Goal: Task Accomplishment & Management: Manage account settings

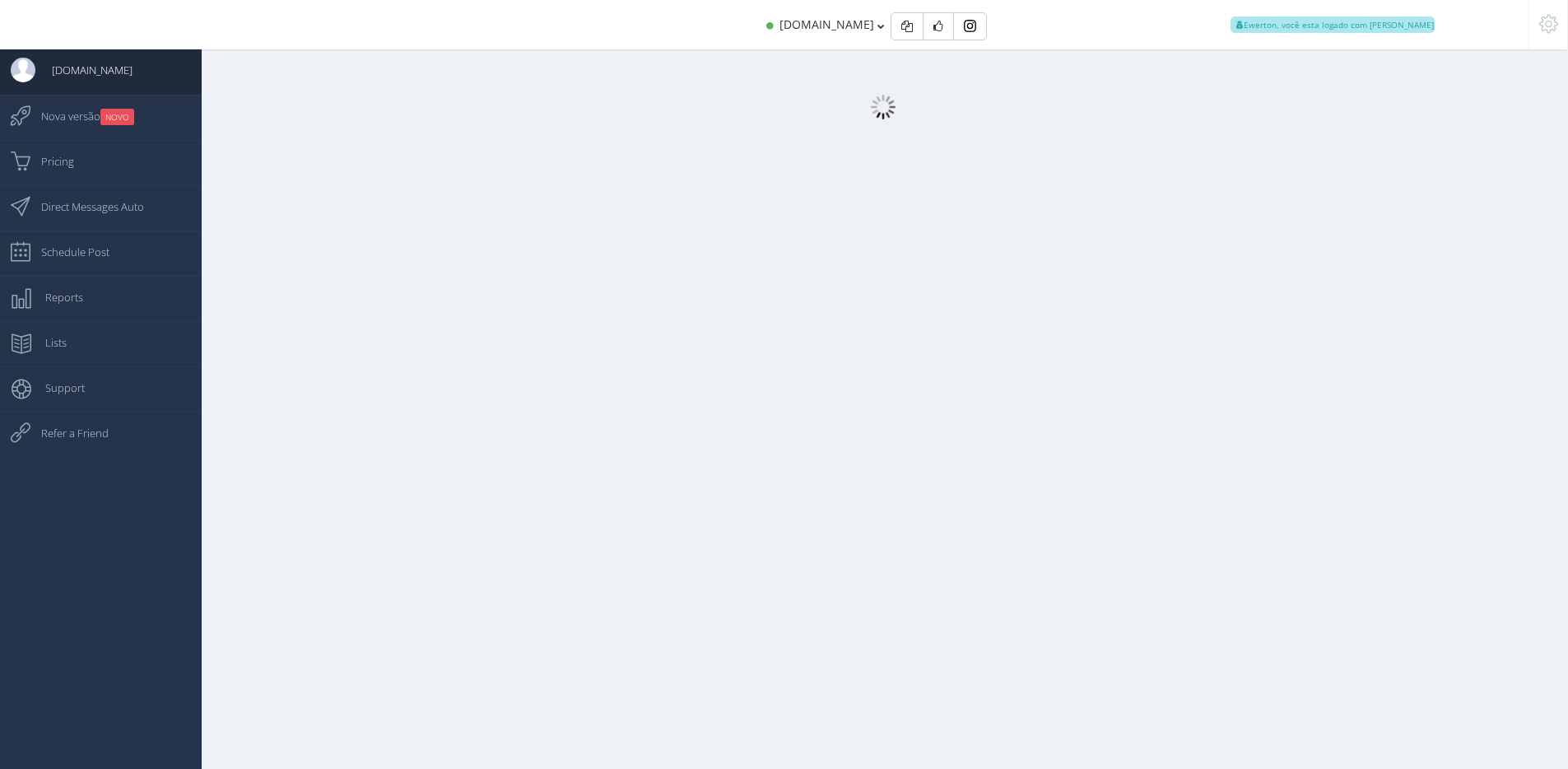
click at [1234, 376] on div at bounding box center [875, 392] width 1387 height 785
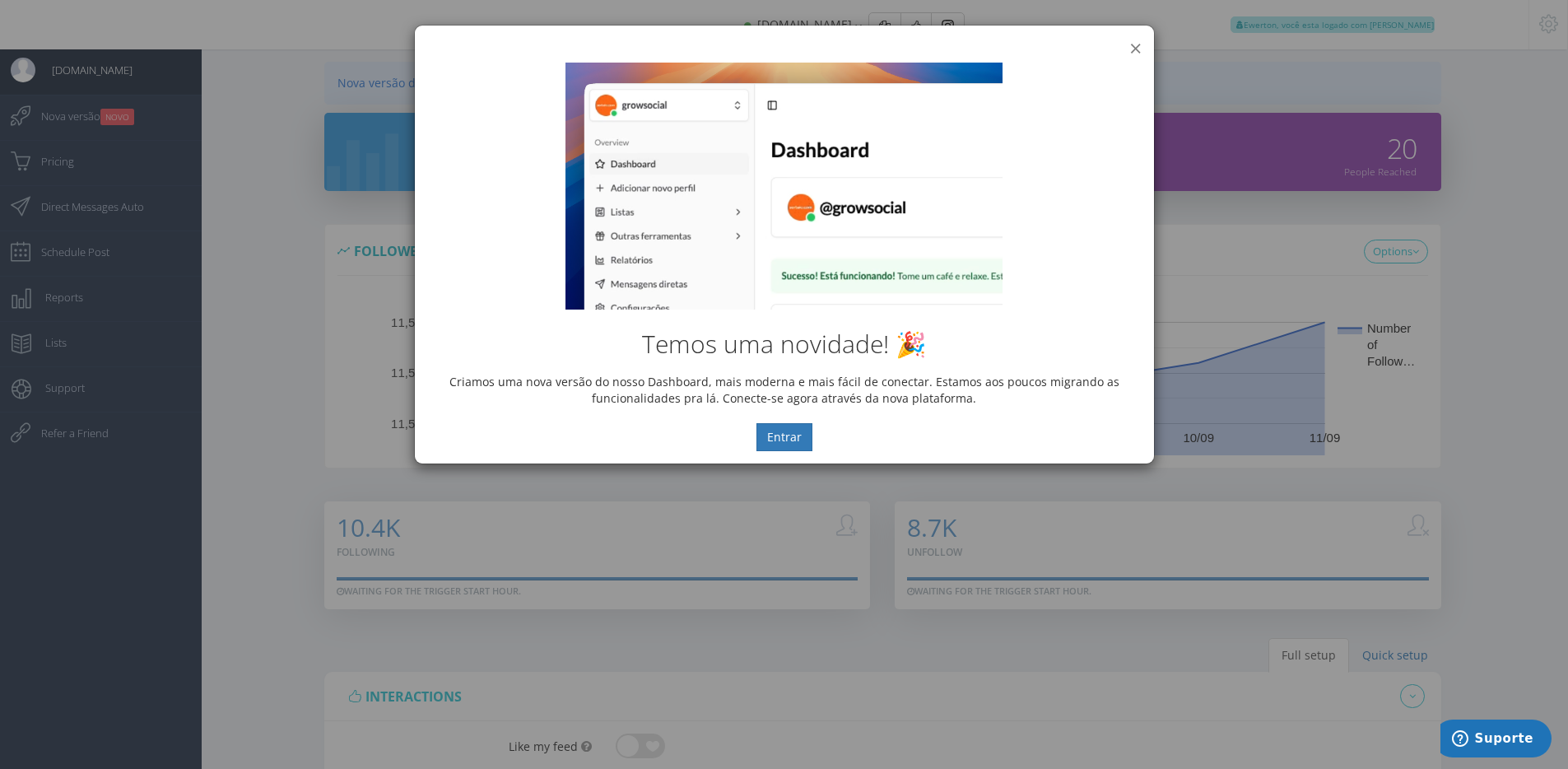
click at [1133, 41] on button "×" at bounding box center [1135, 47] width 13 height 22
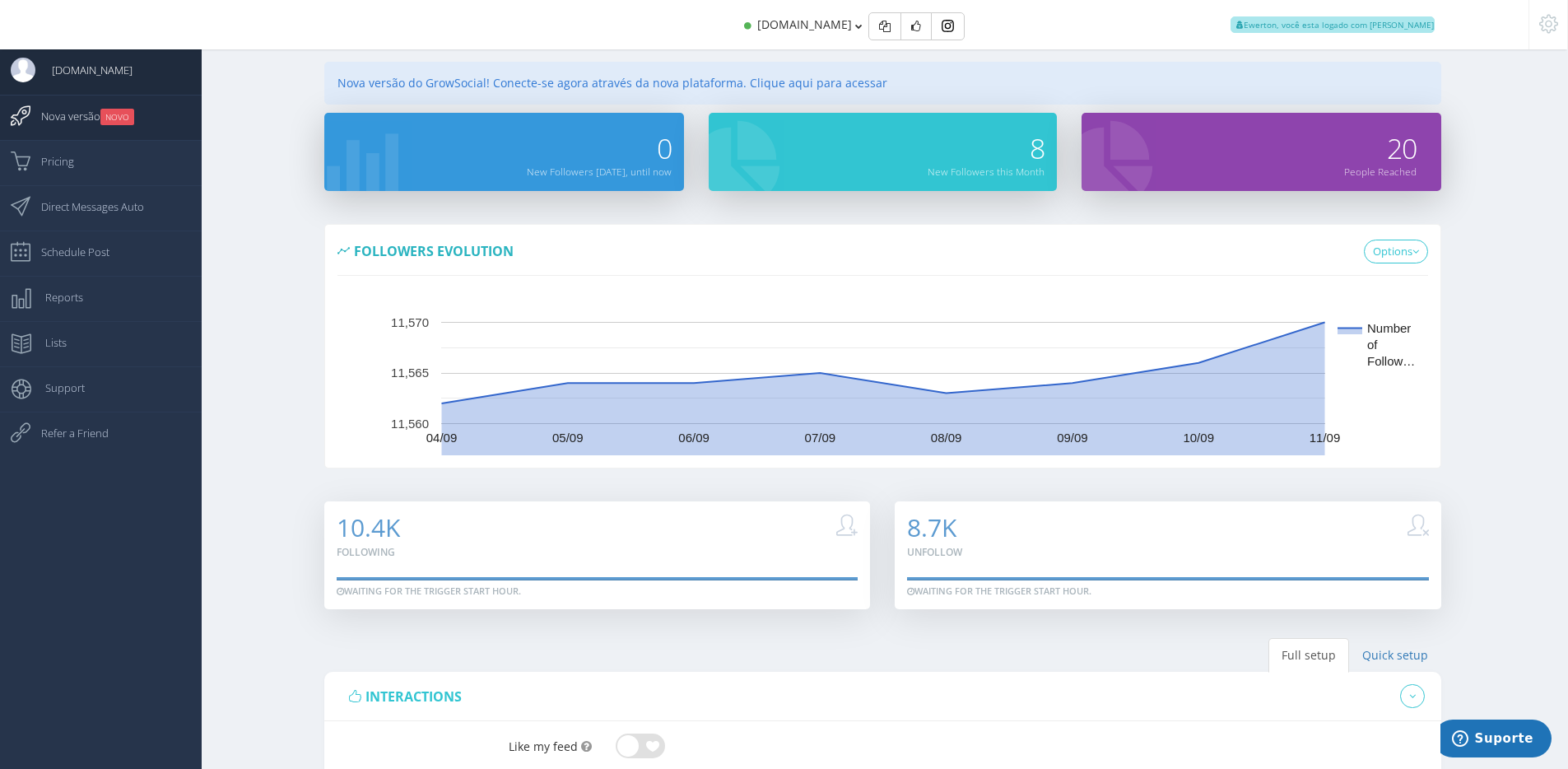
click at [125, 121] on small "NOVO" at bounding box center [117, 116] width 34 height 16
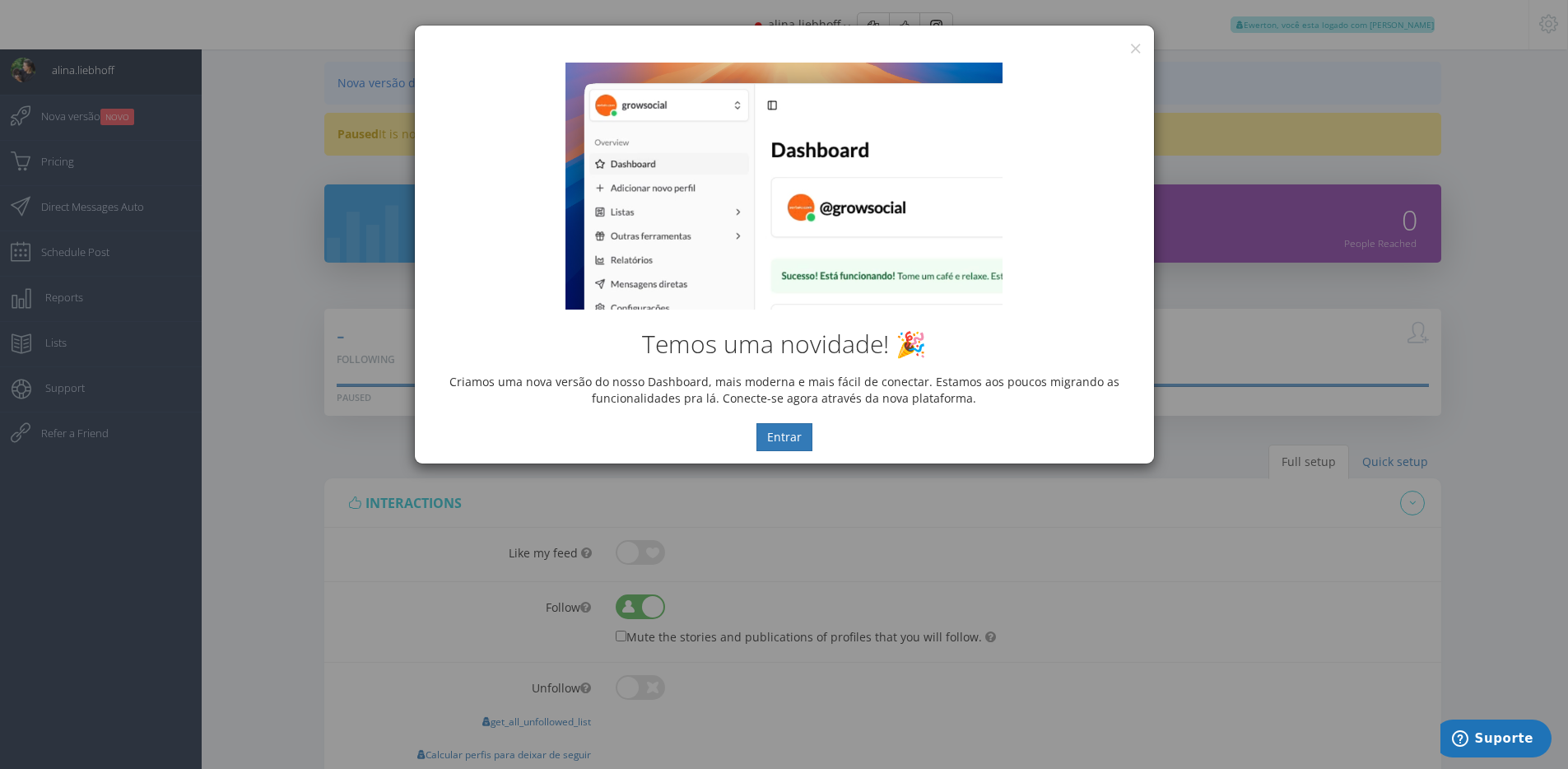
click at [1139, 50] on div "Temos uma novidade! 🎉 Criamos uma nova versão do nosso Dashboard, mais moderna …" at bounding box center [784, 257] width 739 height 414
click at [1134, 50] on div "Temos uma novidade! 🎉 Criamos uma nova versão do nosso Dashboard, mais moderna …" at bounding box center [784, 257] width 739 height 414
click at [1137, 46] on button "×" at bounding box center [1135, 47] width 13 height 22
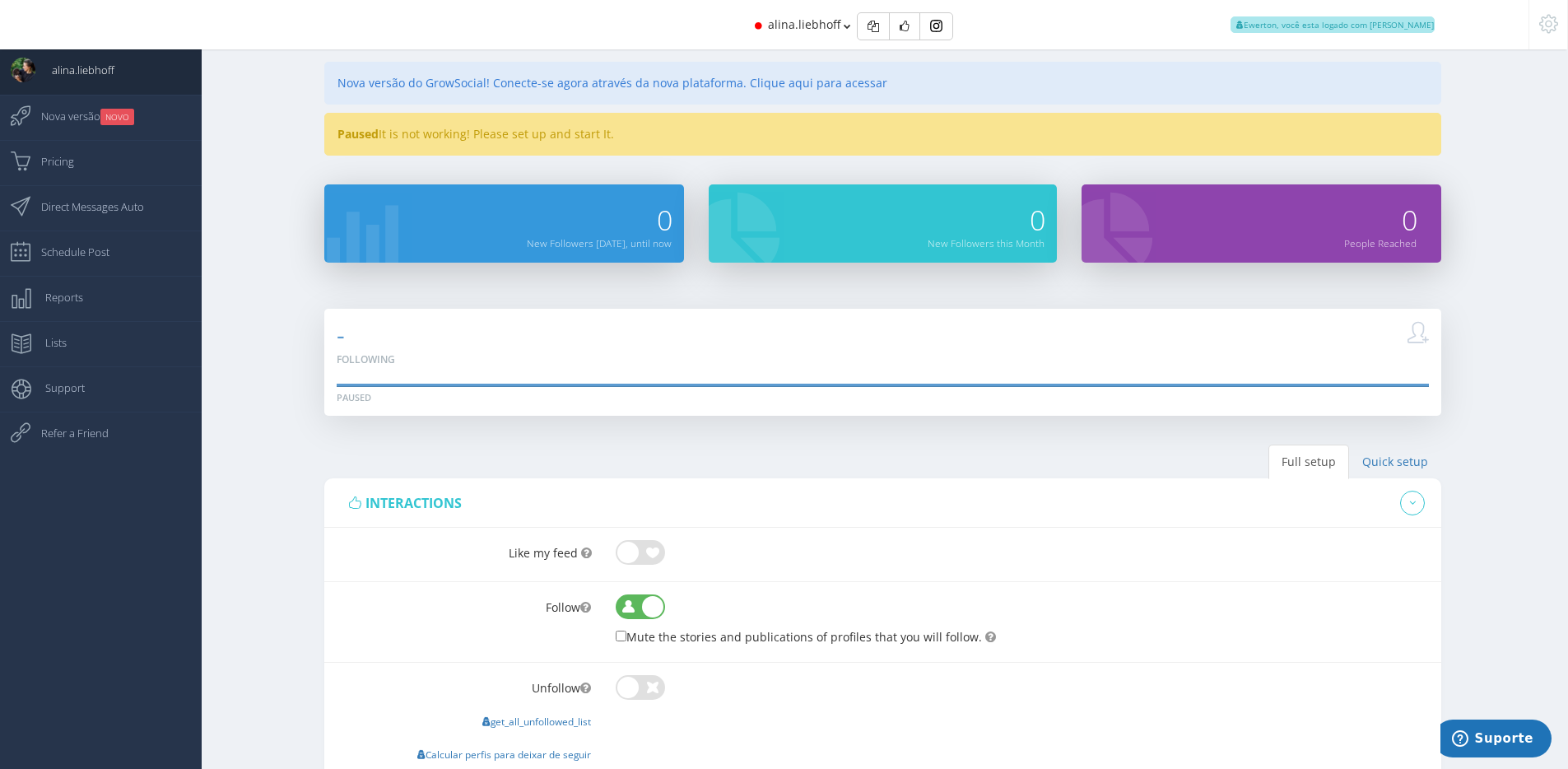
click at [493, 24] on div "alina.liebhoff Ewerton, você esta logado com Suporte" at bounding box center [784, 24] width 1321 height 49
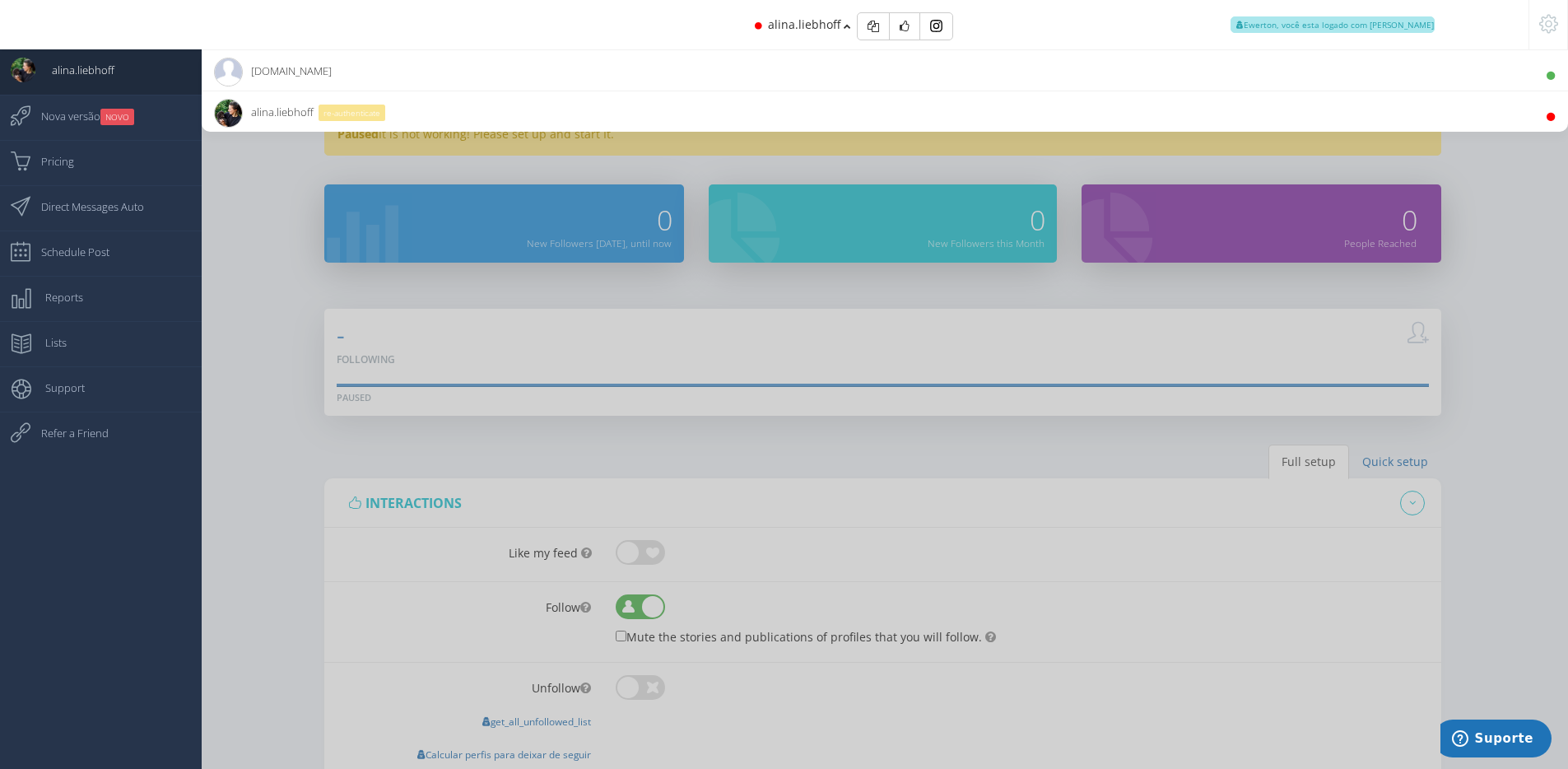
click at [481, 56] on li "jaegermeister.in 10.8K Followers" at bounding box center [884, 70] width 1367 height 41
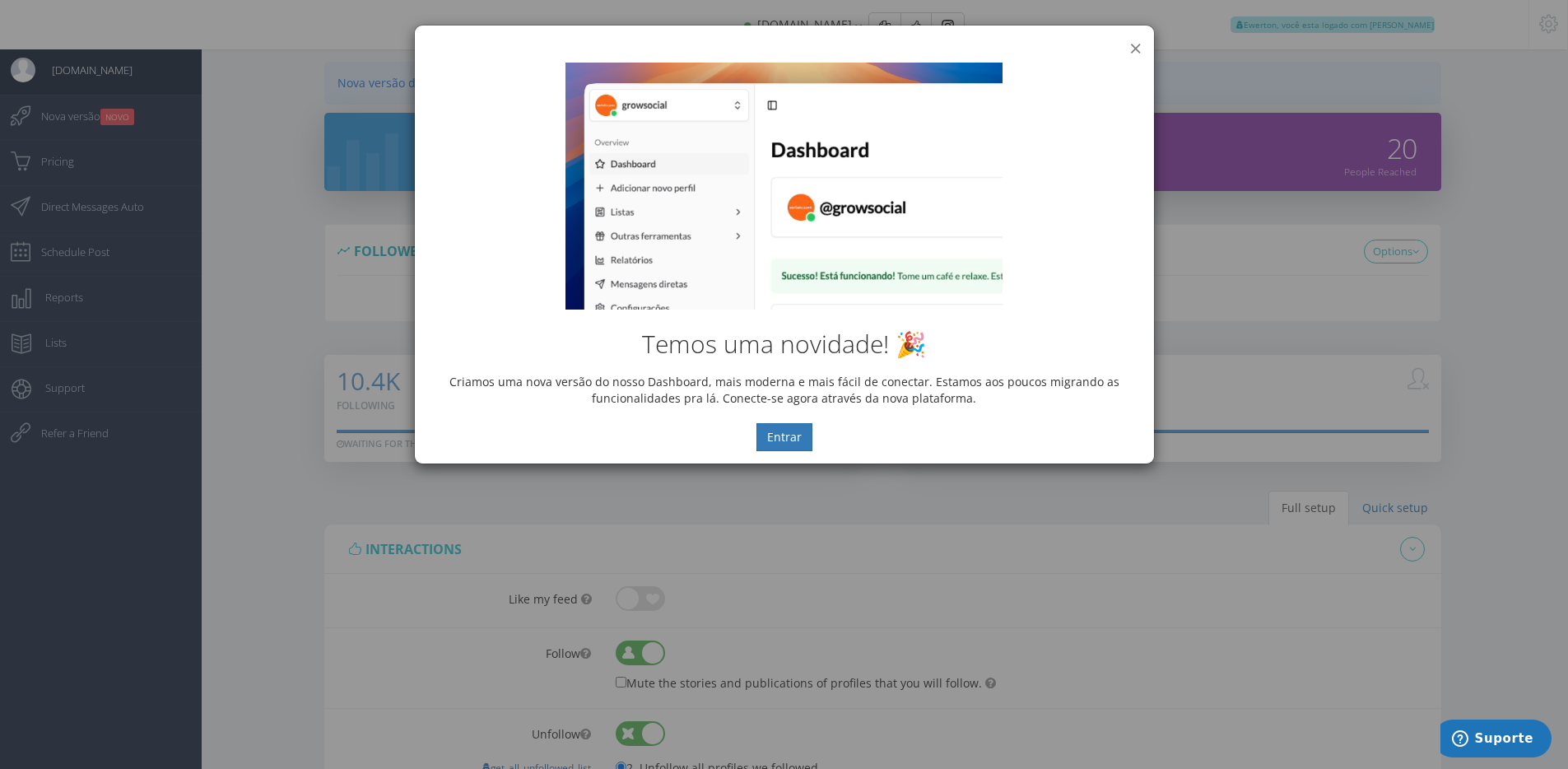
click at [1134, 46] on button "×" at bounding box center [1135, 47] width 13 height 22
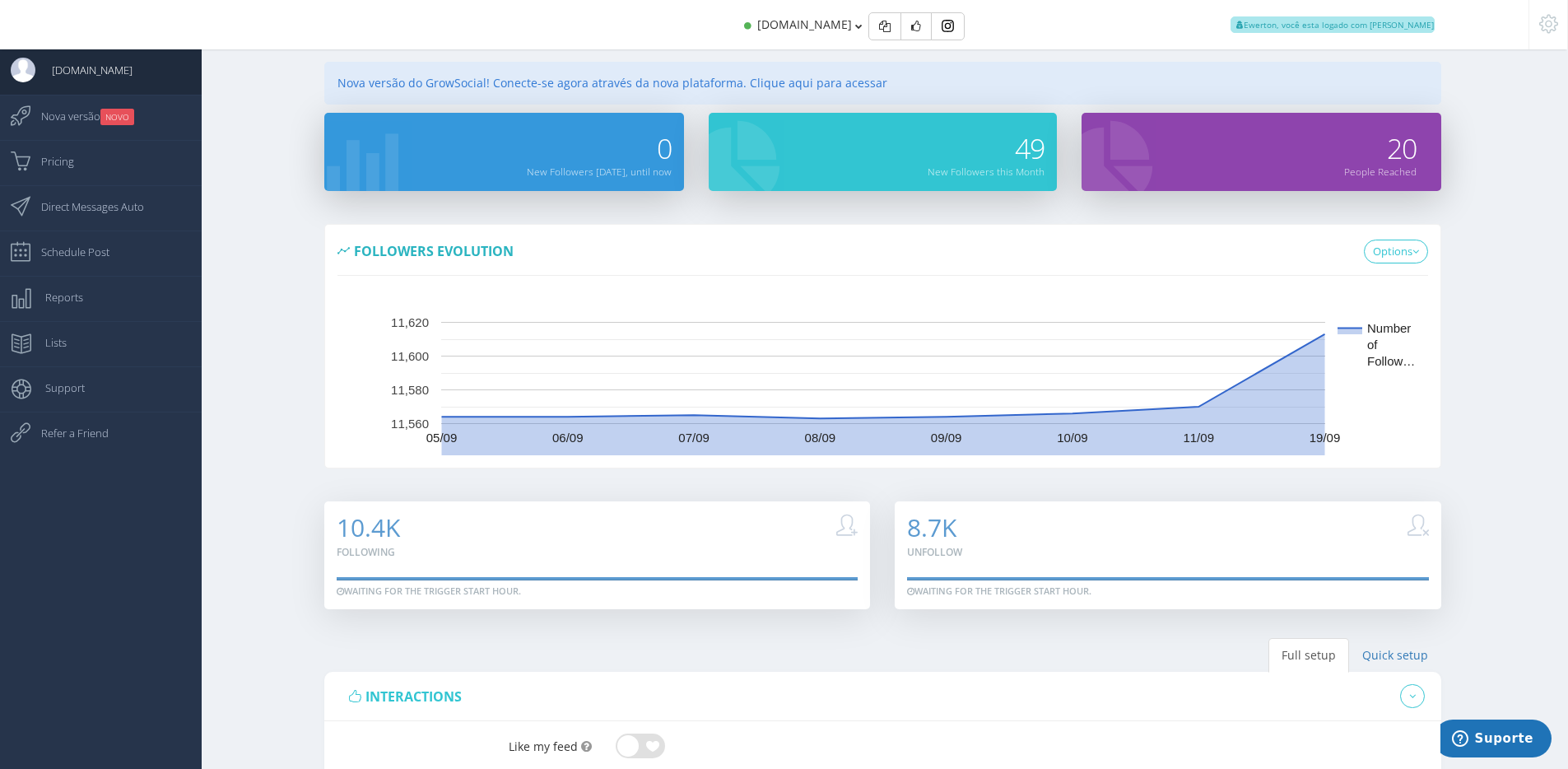
click at [1542, 25] on icon at bounding box center [1549, 24] width 19 height 12
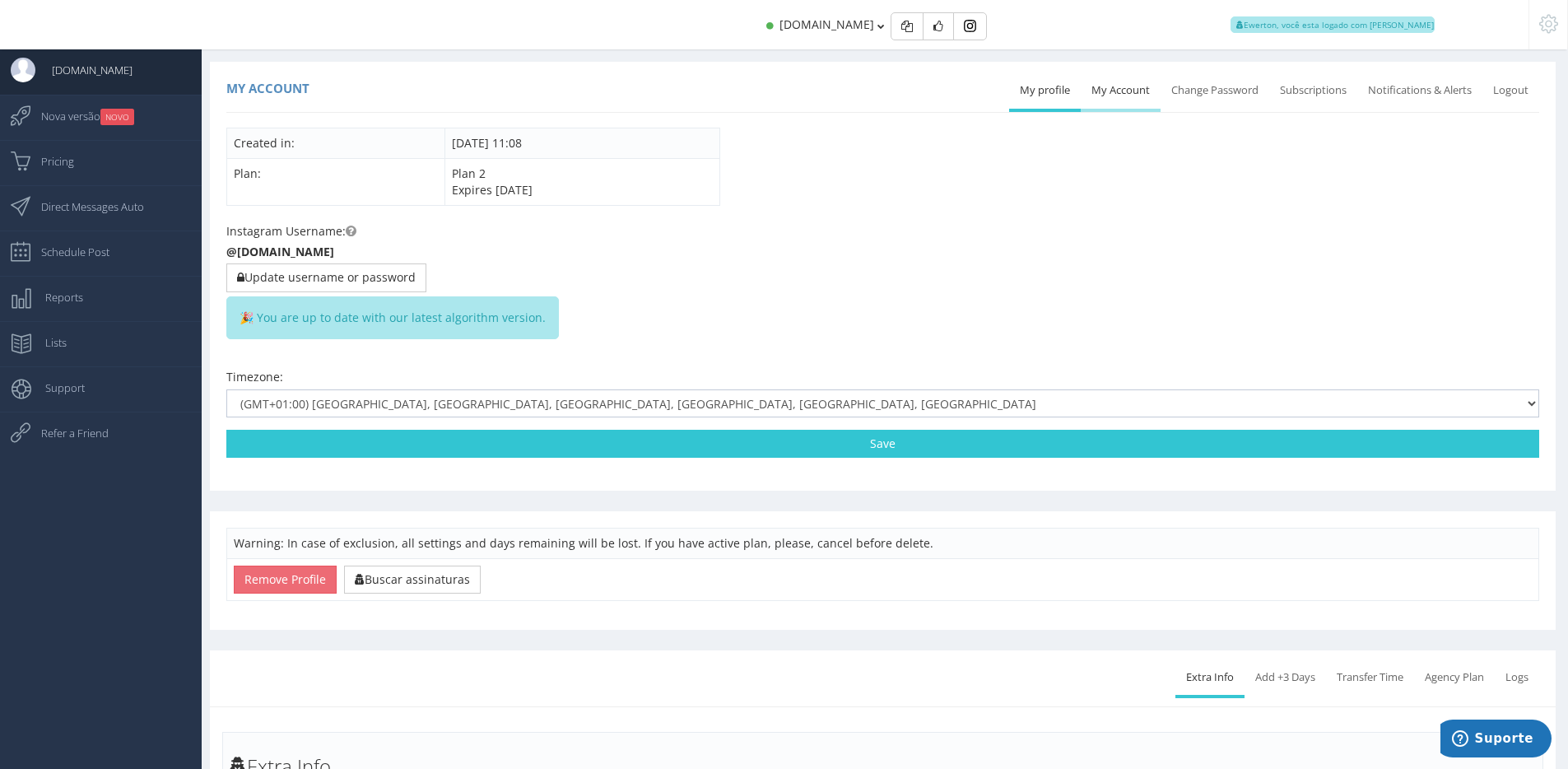
click at [1126, 100] on link "My Account" at bounding box center [1121, 90] width 79 height 36
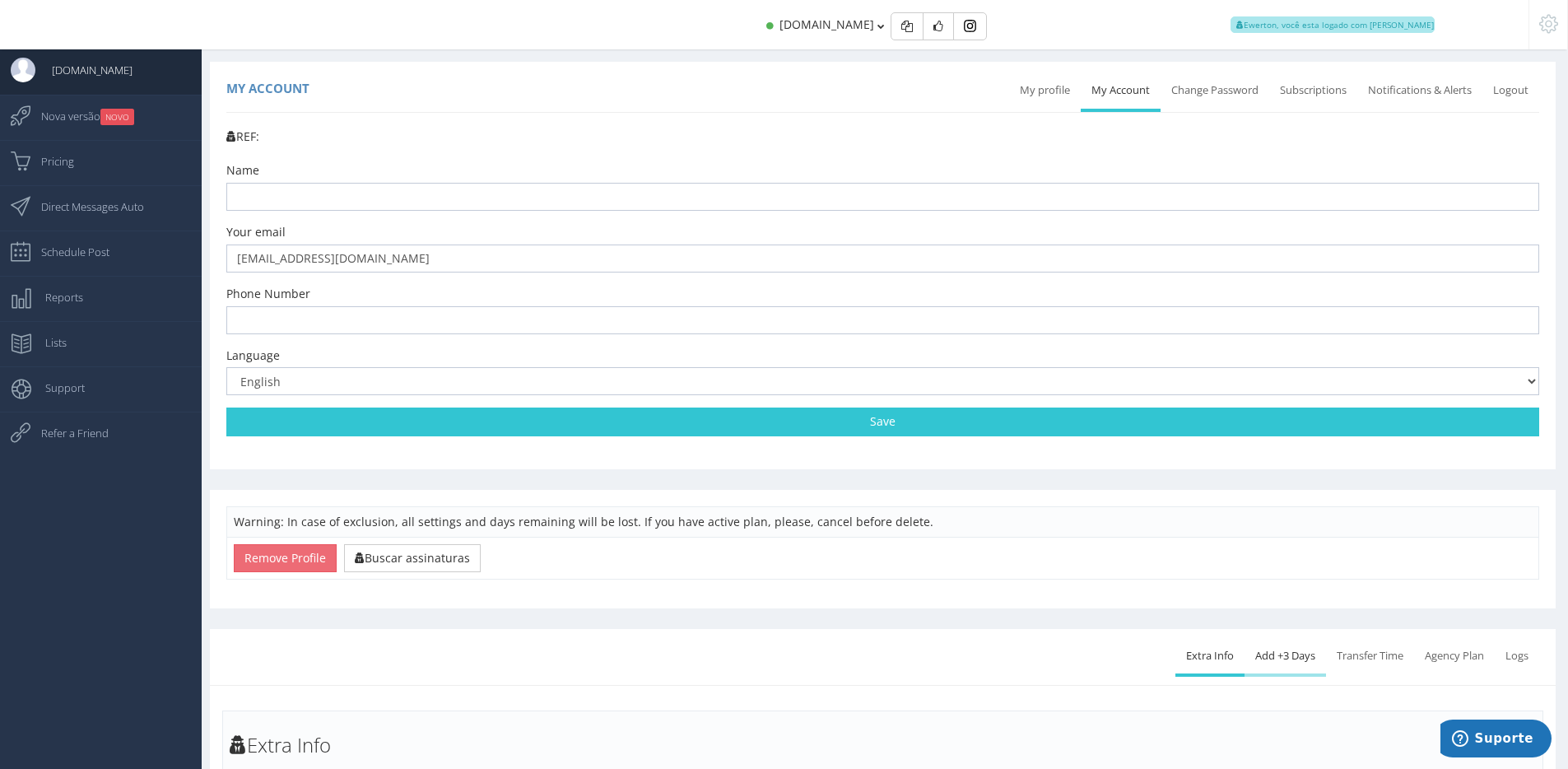
click at [1285, 655] on link "Add +3 Days" at bounding box center [1285, 656] width 81 height 36
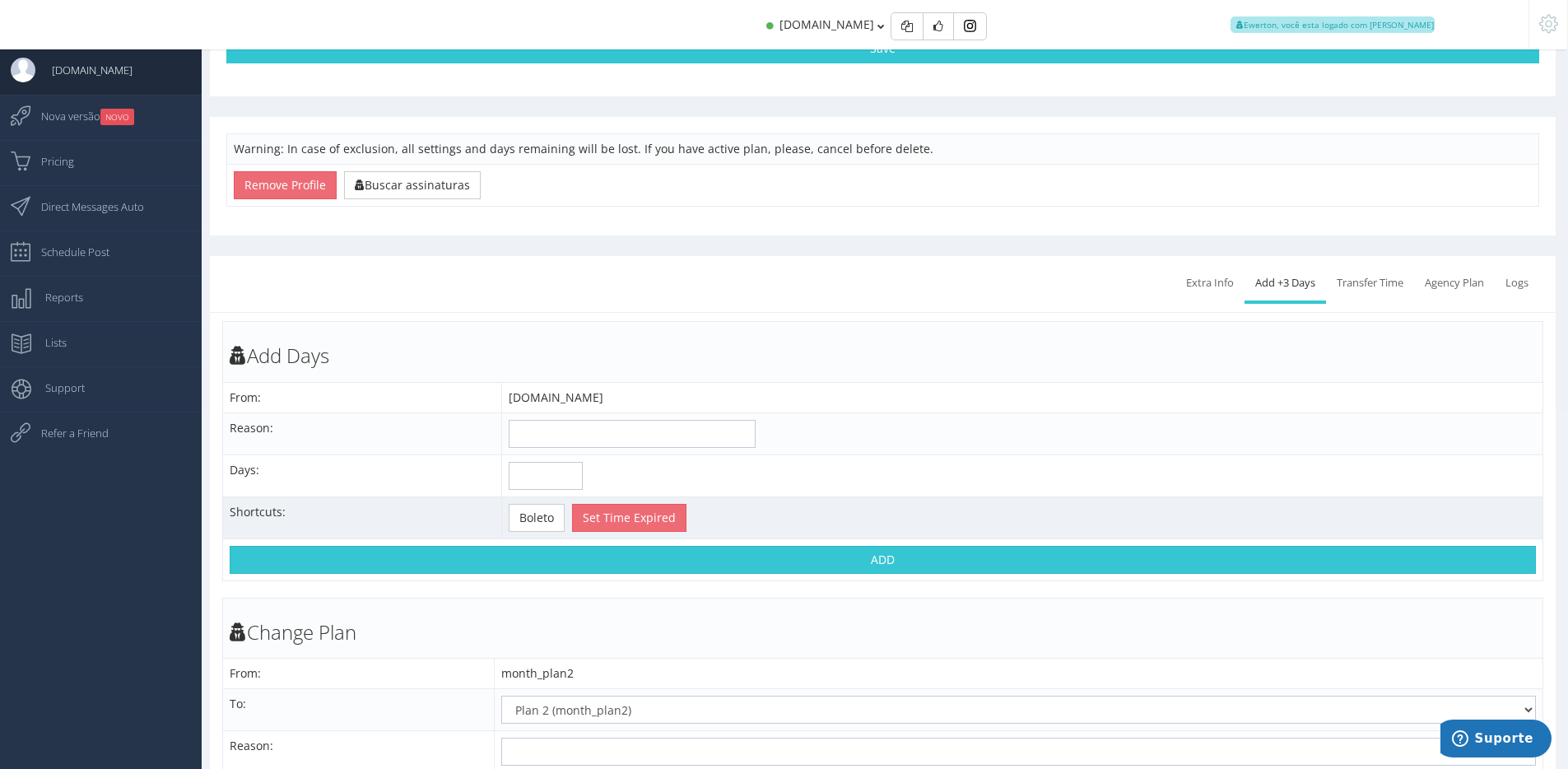
scroll to position [381, 0]
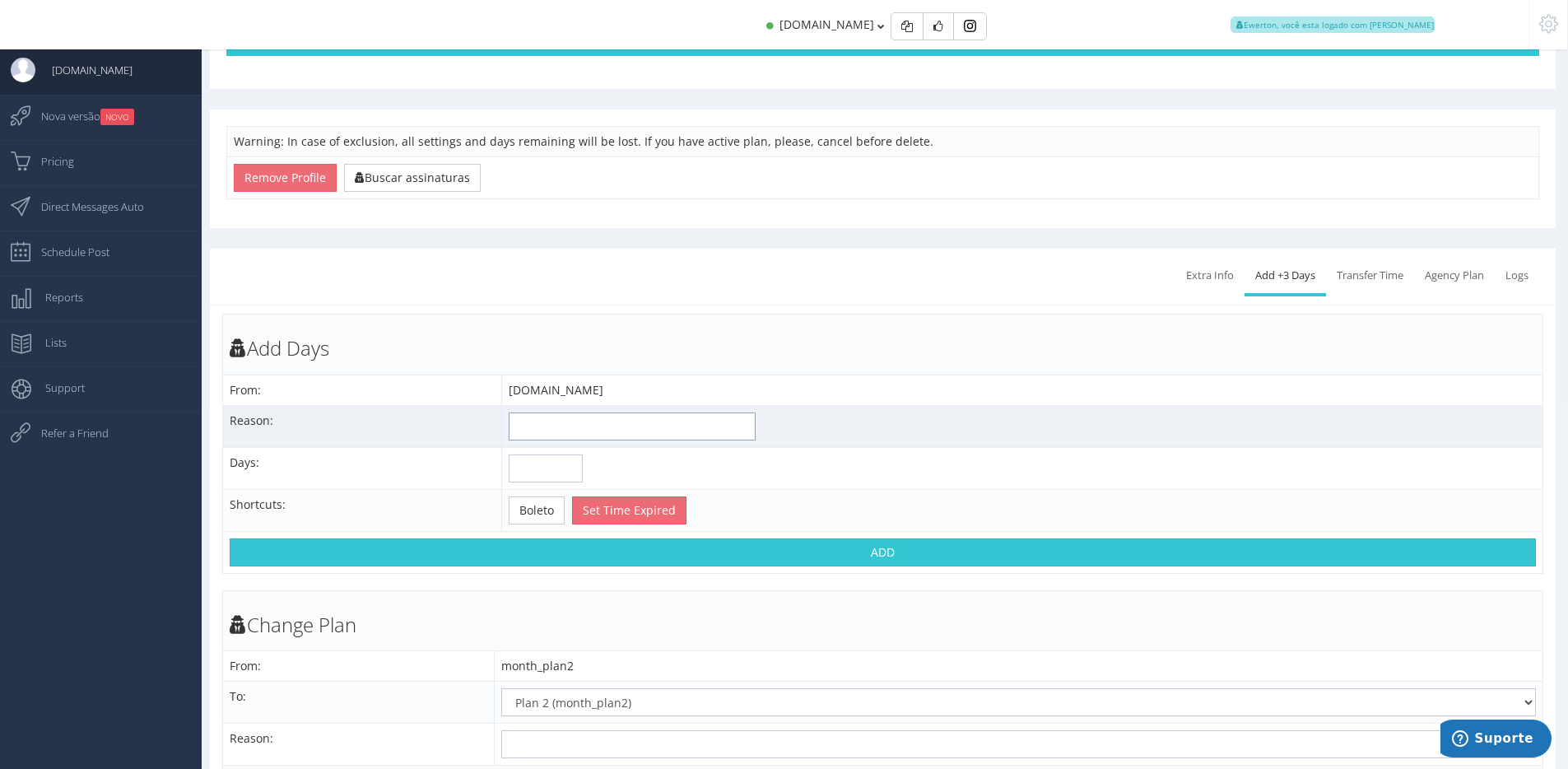
click at [588, 419] on input "text" at bounding box center [631, 426] width 247 height 28
type input "Expirando perfil para poder transferir para o outro perfil"
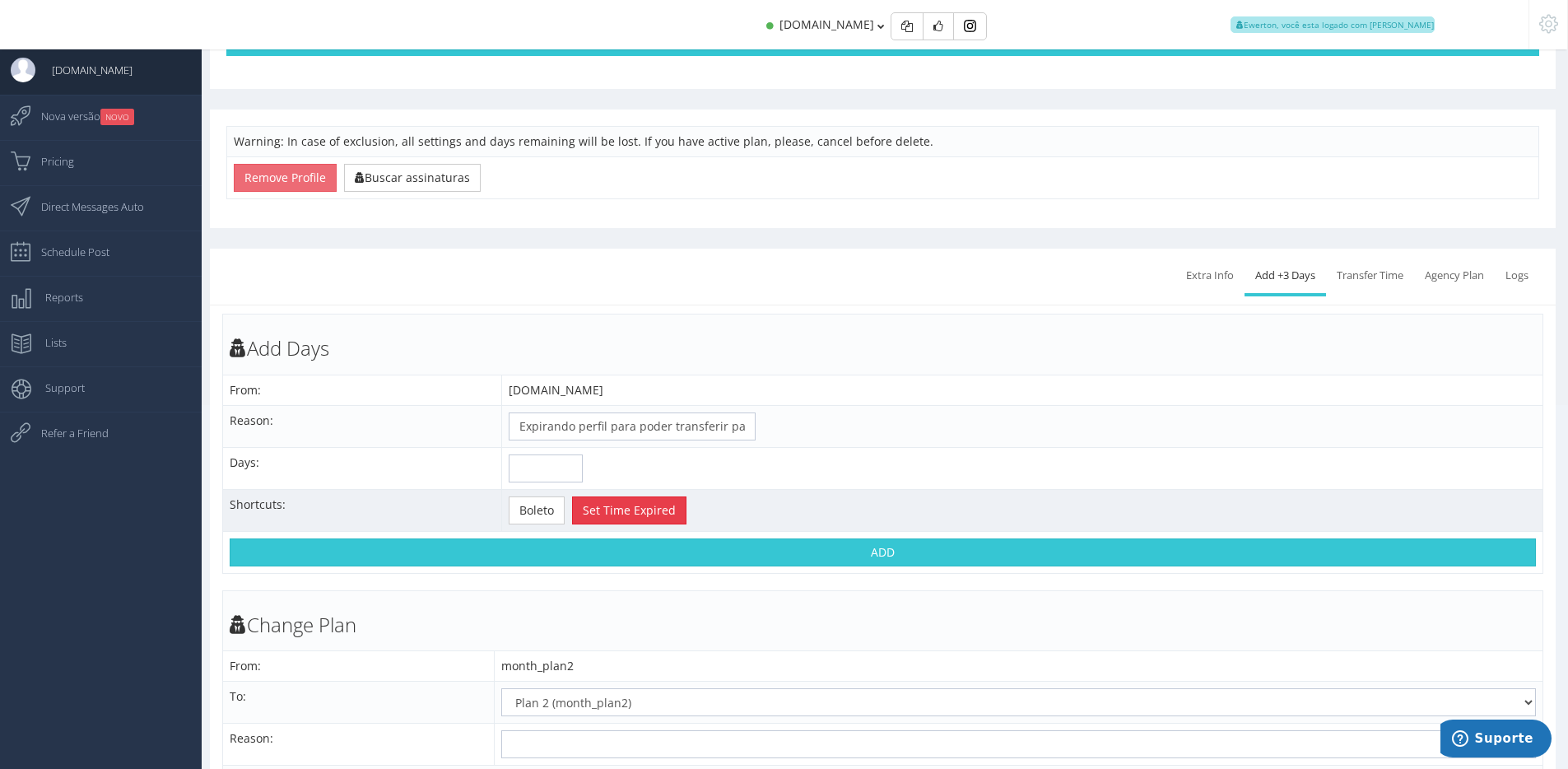
click at [639, 501] on button "Set Time Expired" at bounding box center [630, 509] width 114 height 28
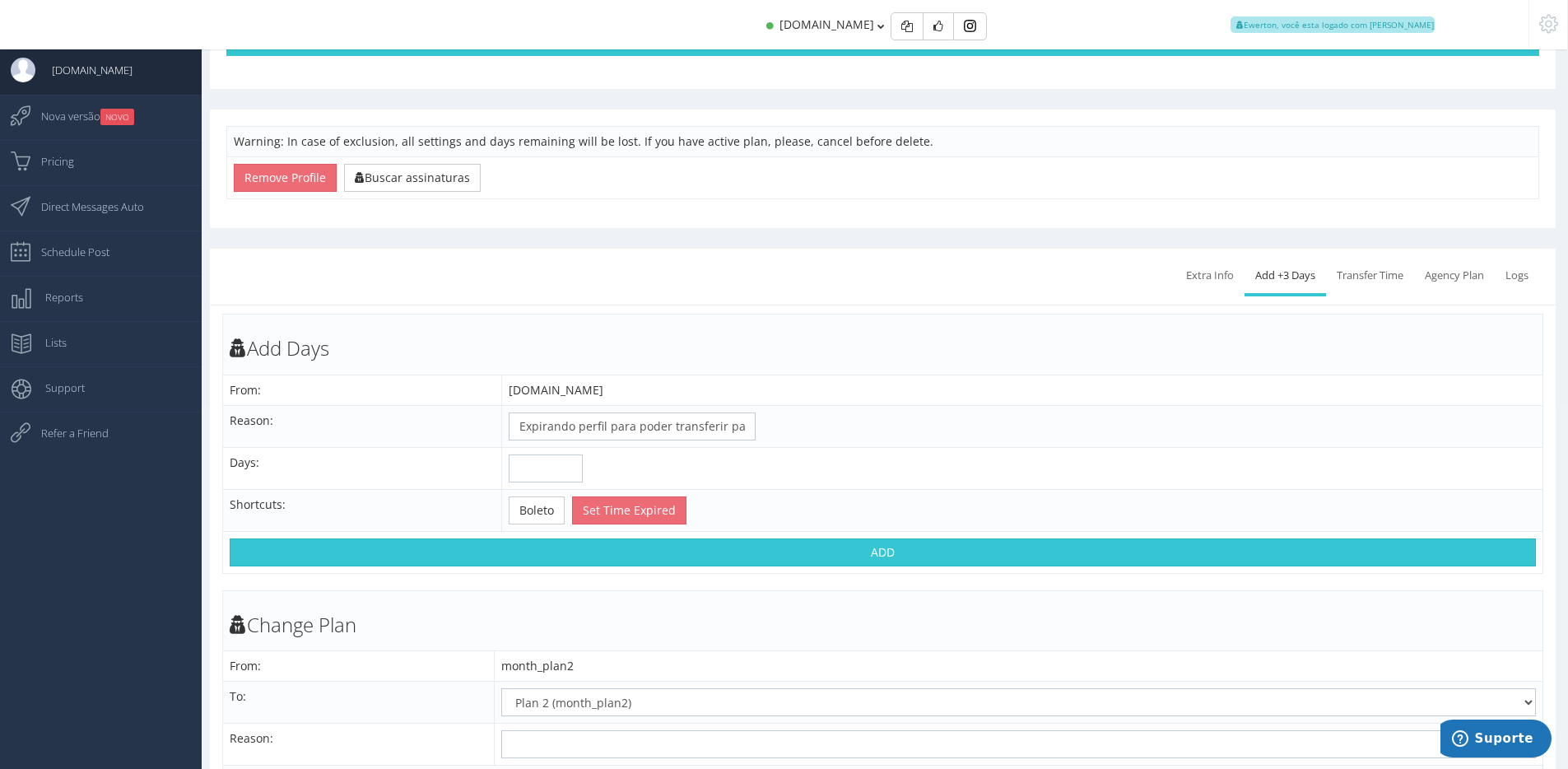
click at [649, 29] on div "jaegermeister.in Ewerton, você esta logado com Suporte" at bounding box center [784, 24] width 1410 height 49
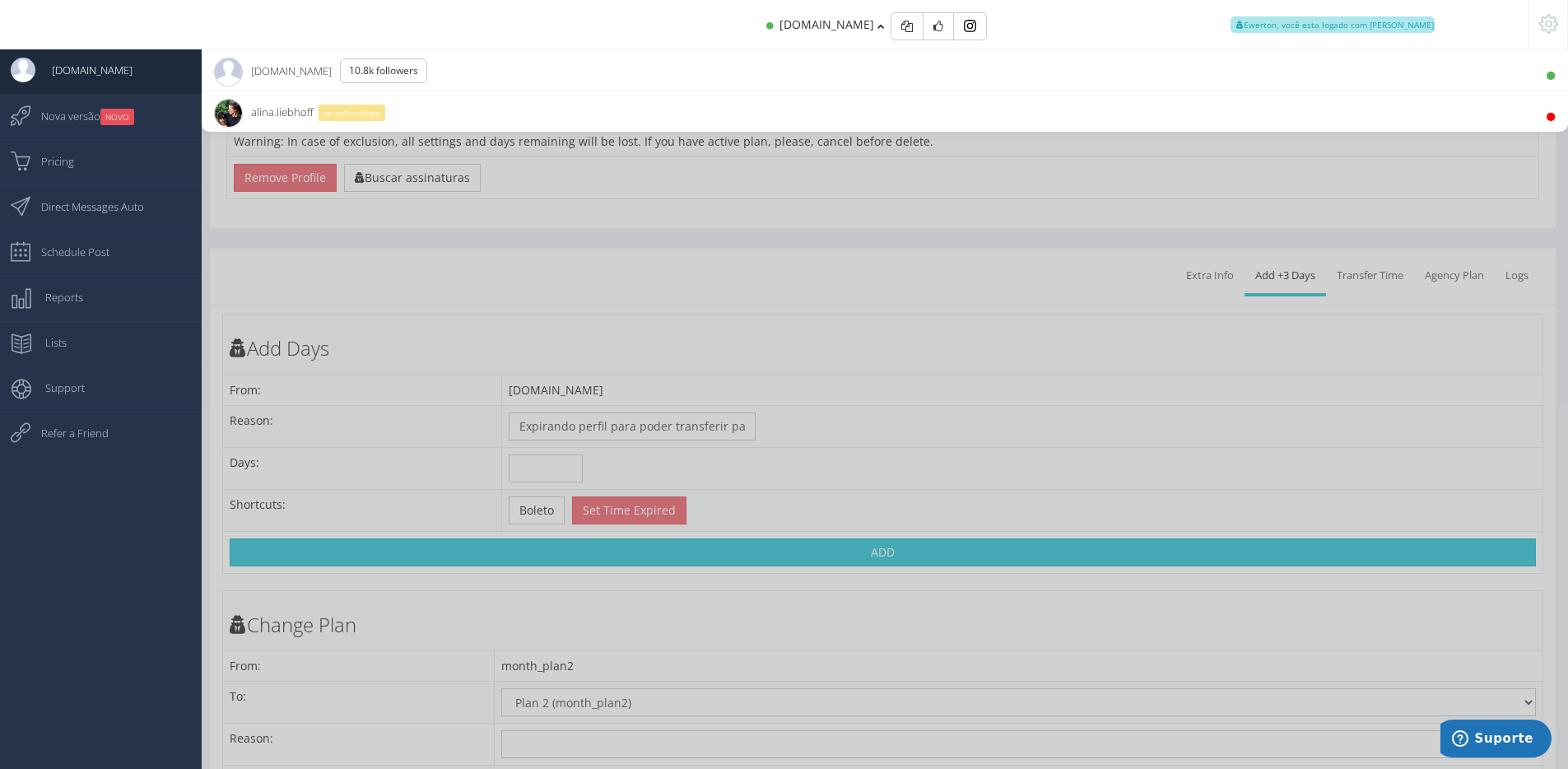
click at [595, 107] on li "alina.liebhoff re-authenticate" at bounding box center [884, 110] width 1367 height 41
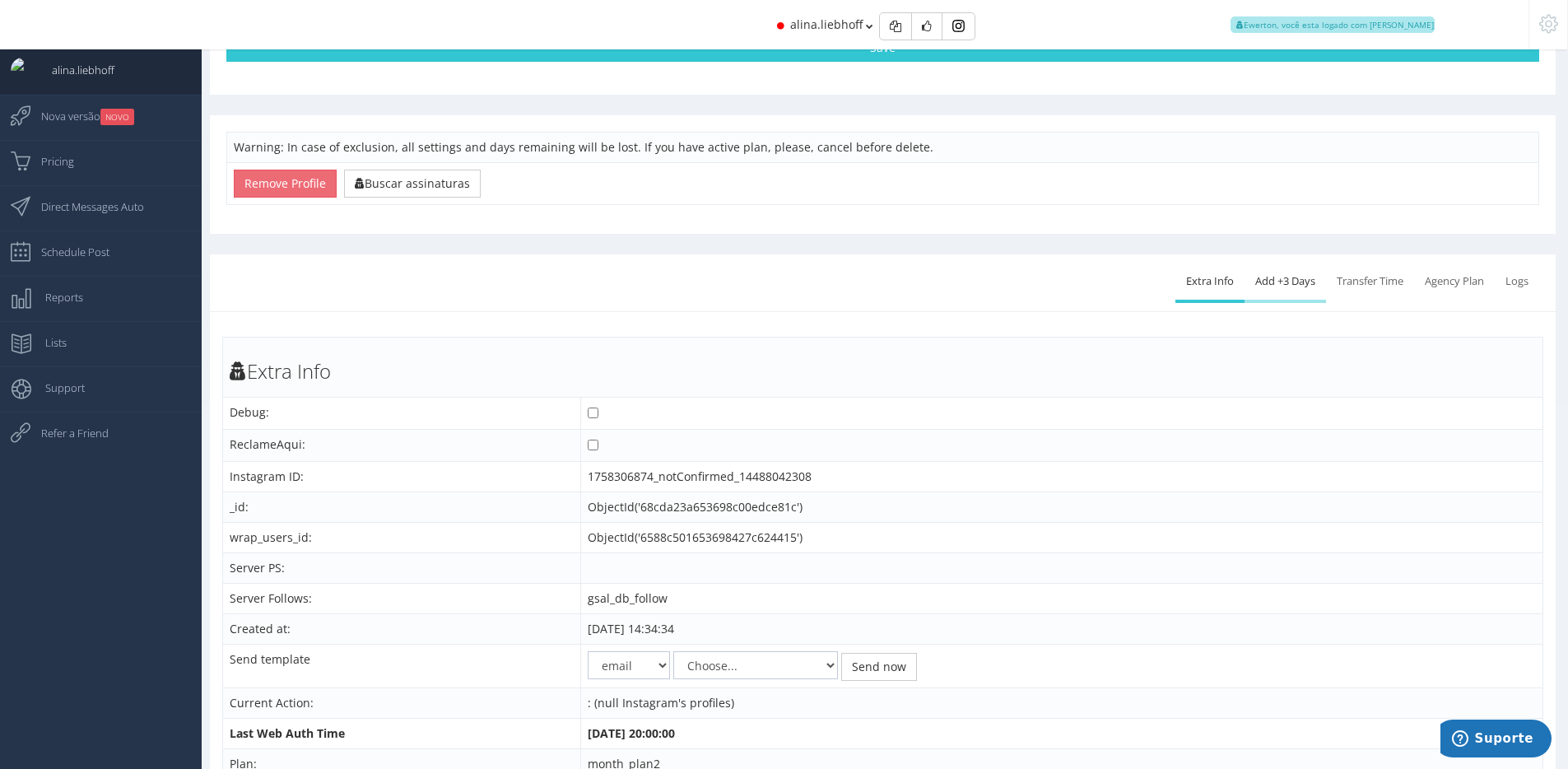
click at [1284, 276] on link "Add +3 Days" at bounding box center [1285, 281] width 81 height 36
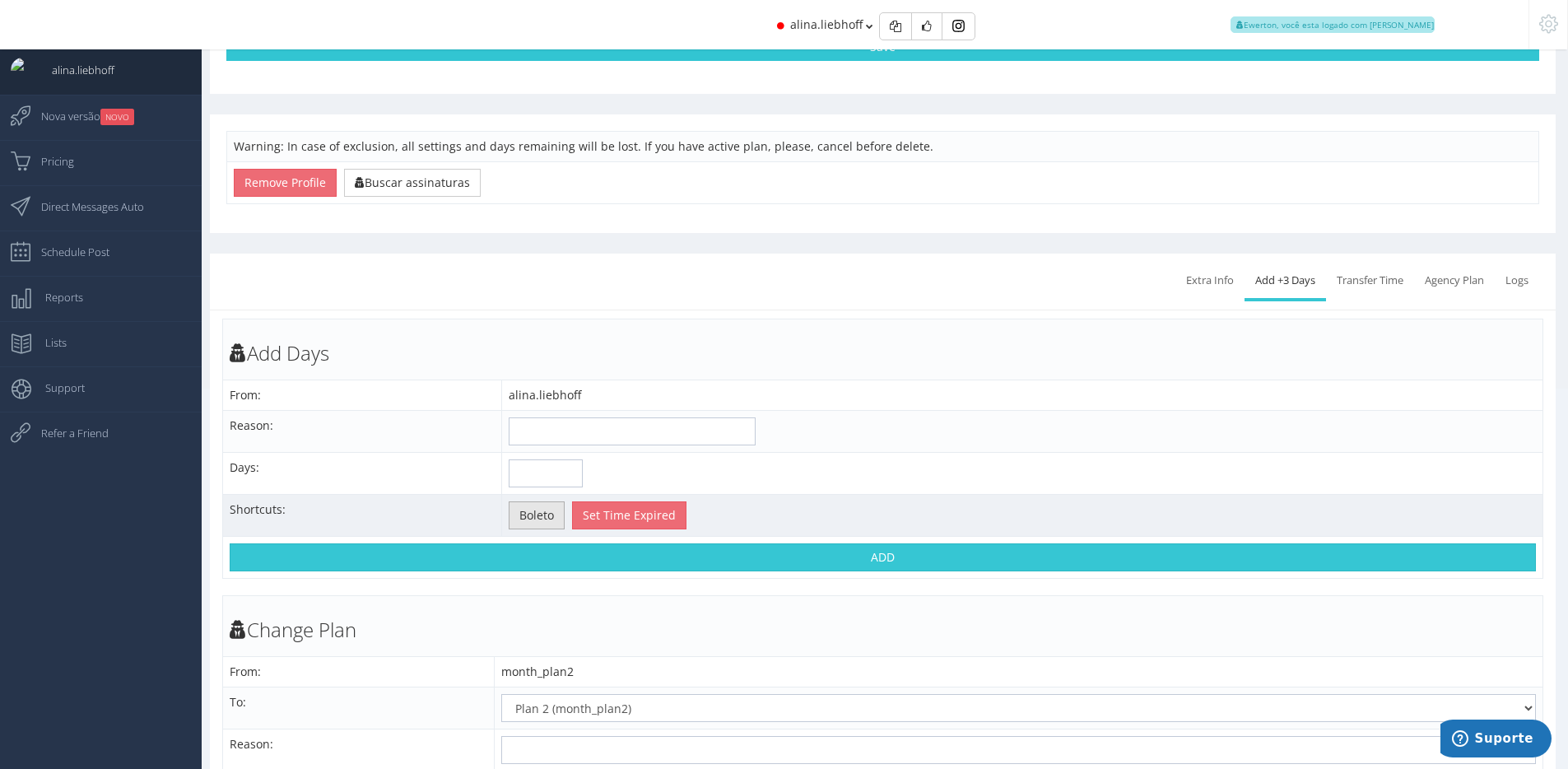
scroll to position [403, 0]
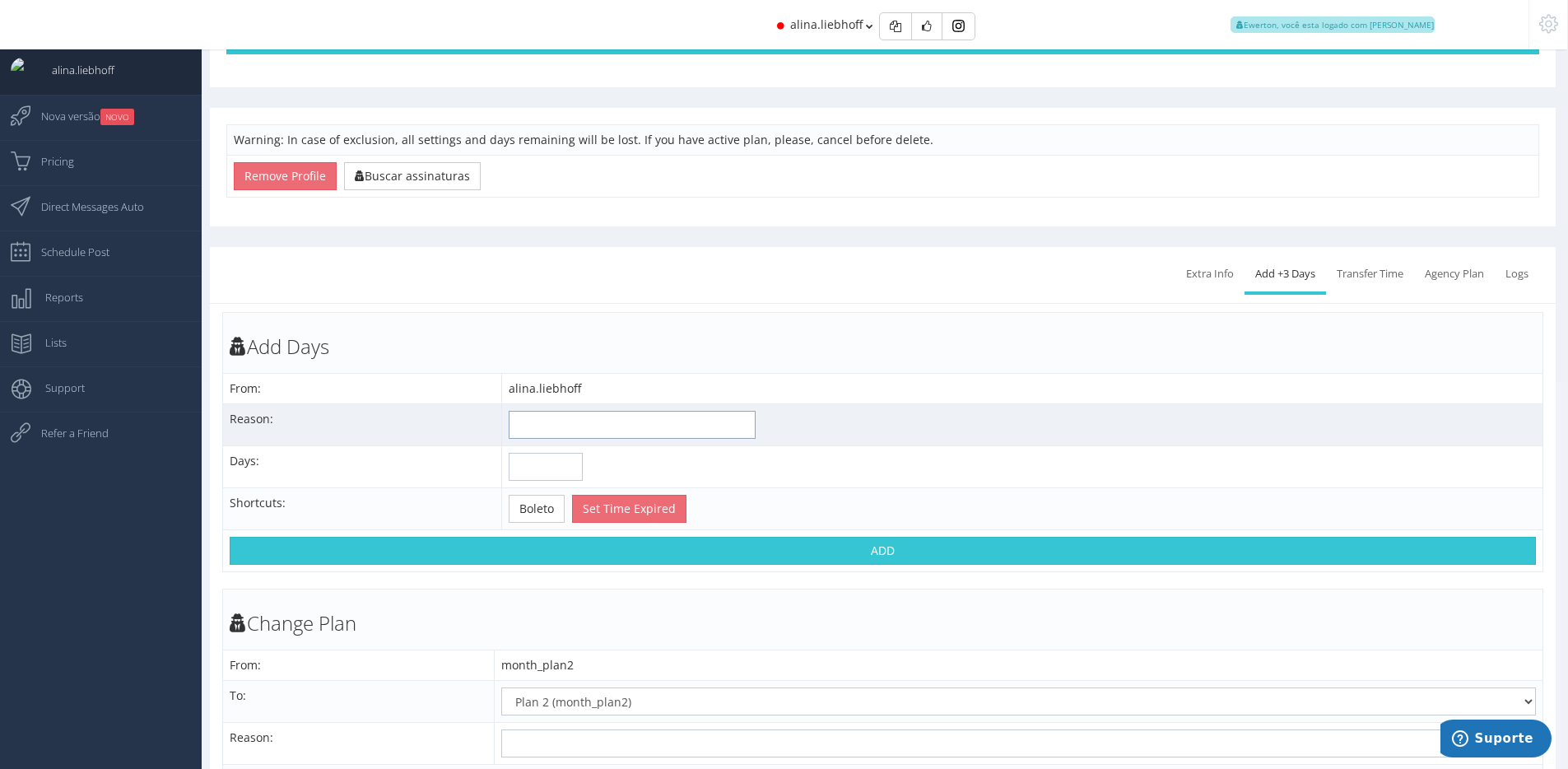
click at [536, 423] on input "text" at bounding box center [631, 424] width 247 height 28
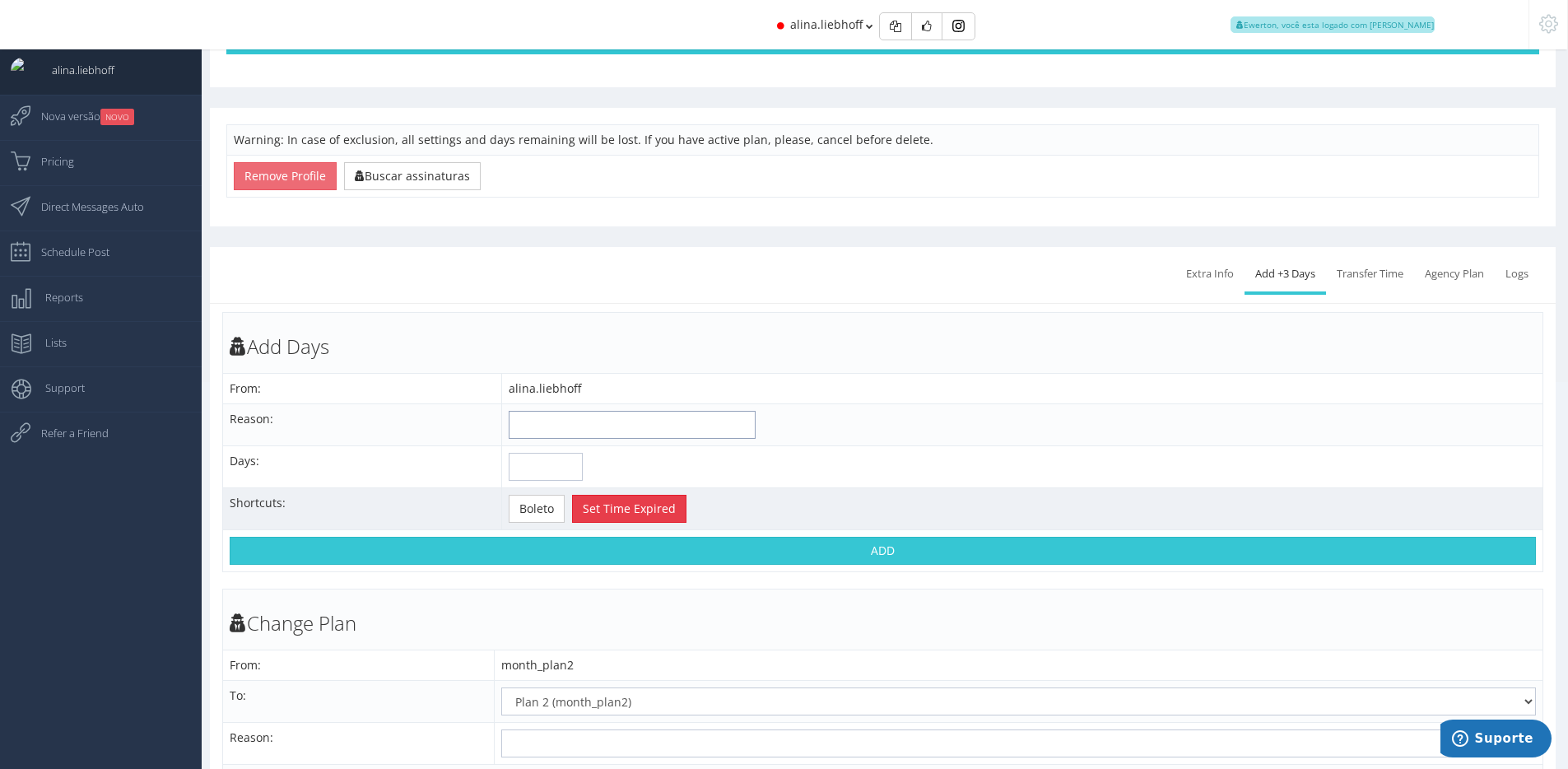
type input "Transferência de dias de outro perfil"
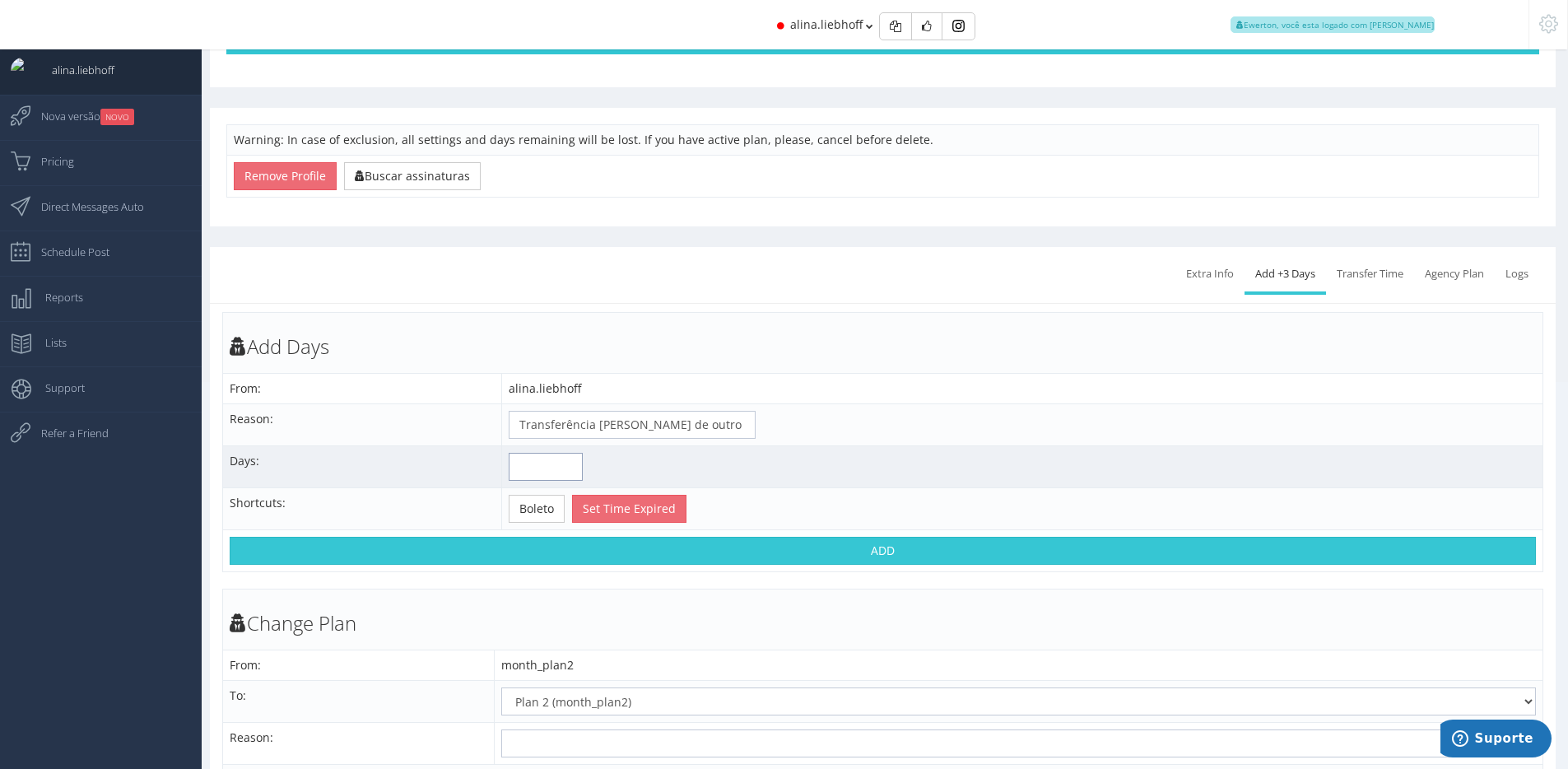
click at [532, 464] on input "number" at bounding box center [545, 466] width 74 height 28
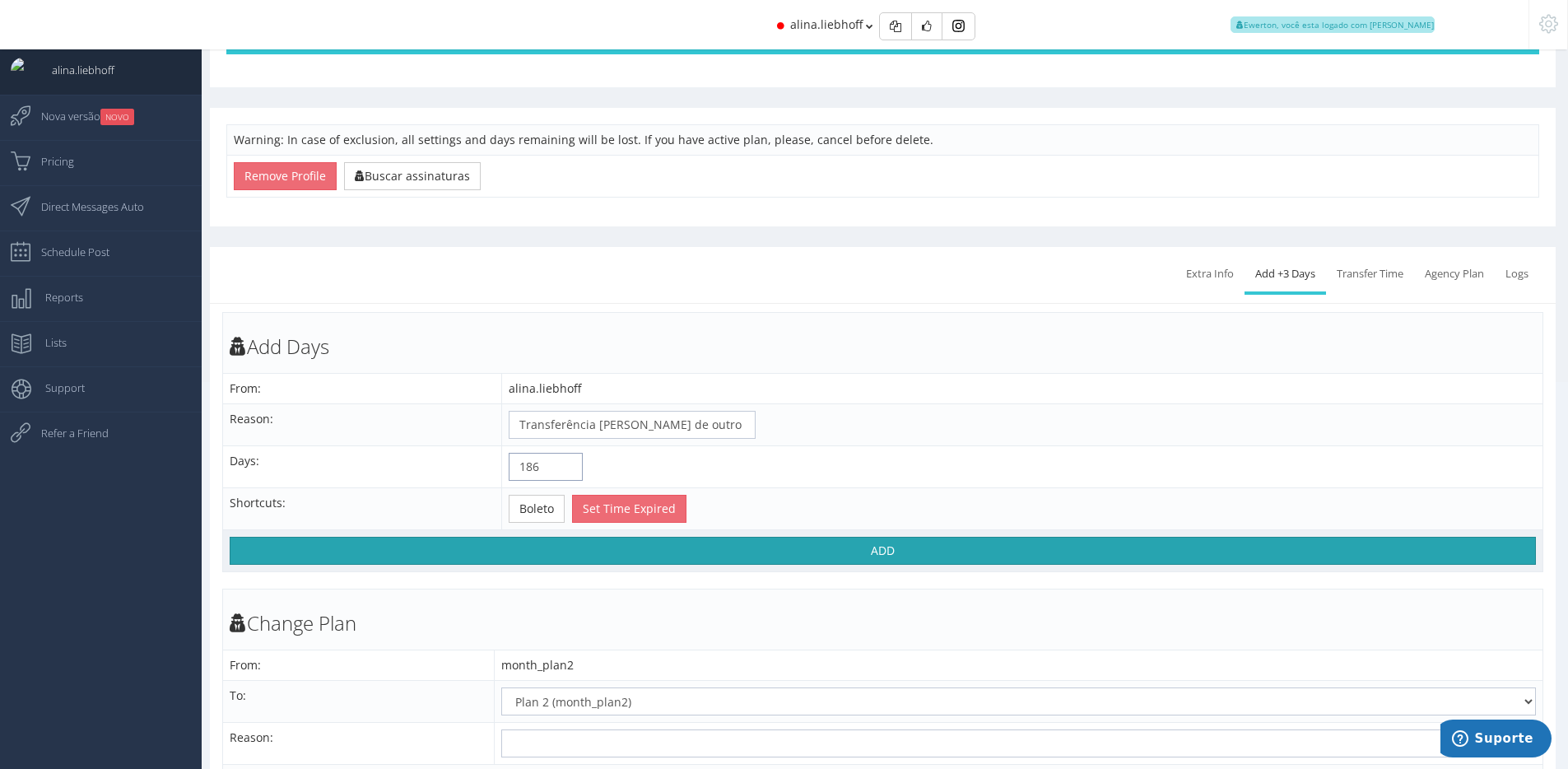
type input "186"
click at [931, 554] on button "ADD" at bounding box center [882, 550] width 1307 height 28
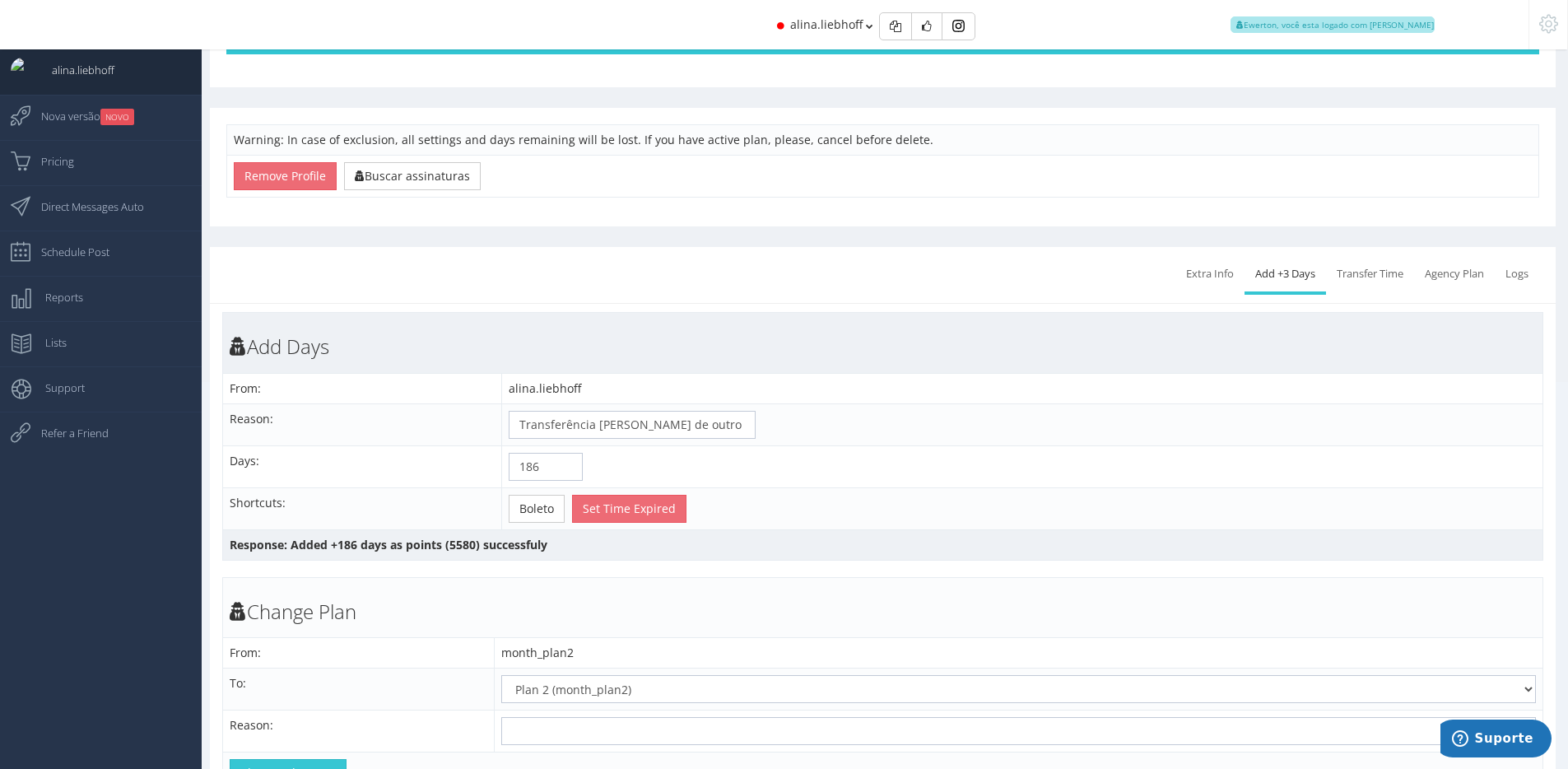
click at [818, 363] on td "Add Days" at bounding box center [882, 343] width 1320 height 60
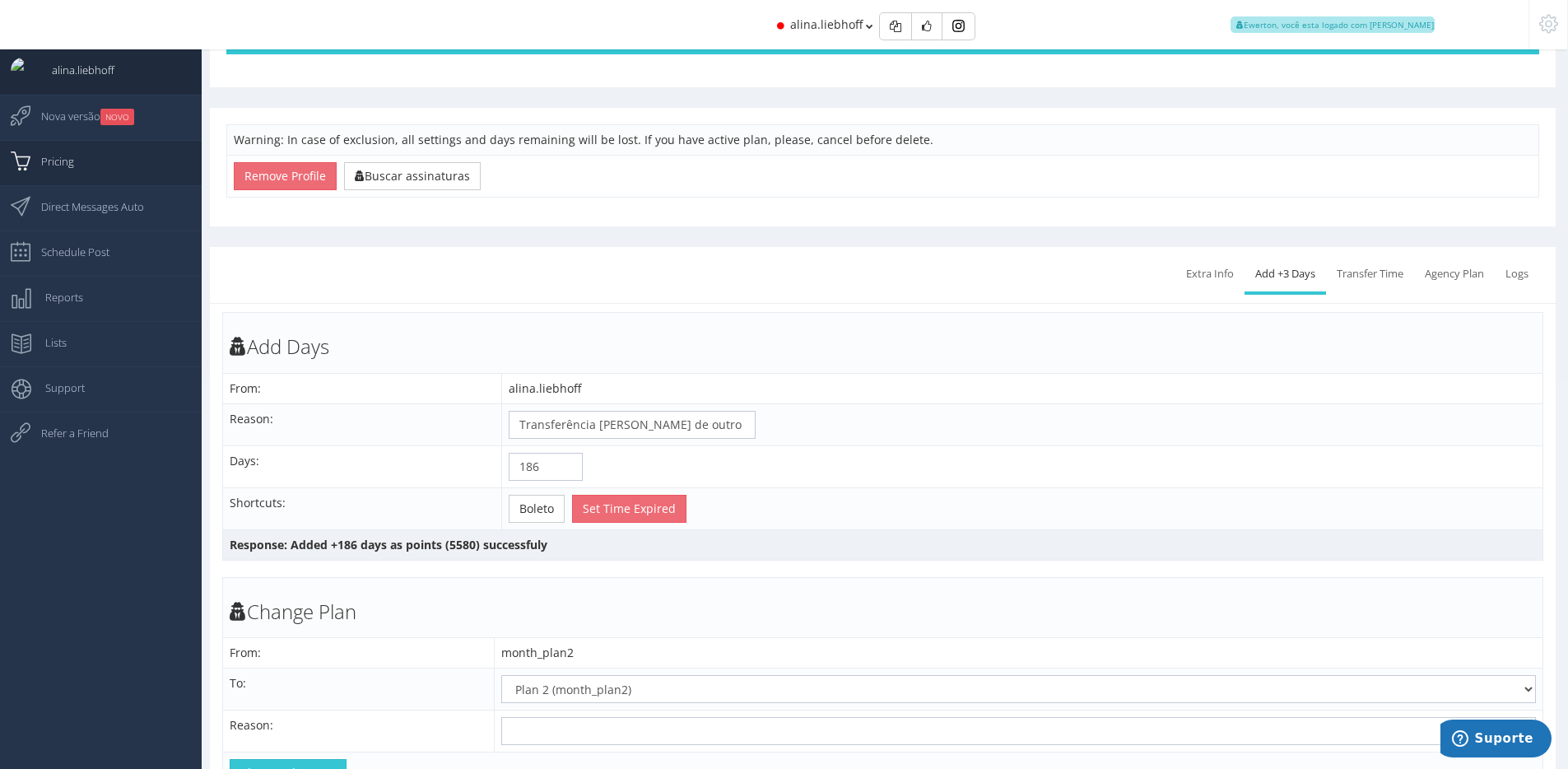
click at [100, 167] on link "Pricing" at bounding box center [101, 162] width 201 height 46
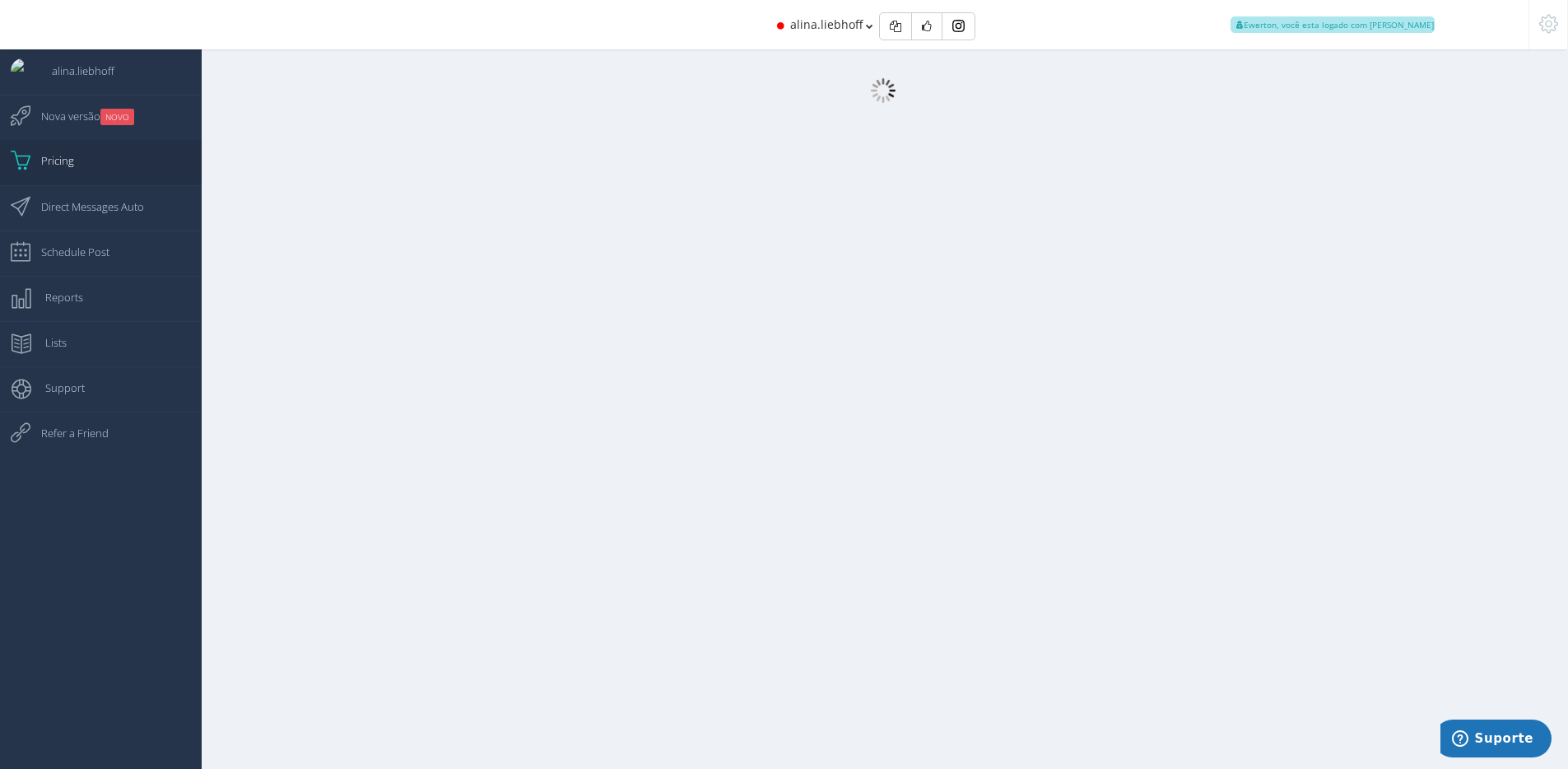
scroll to position [16, 0]
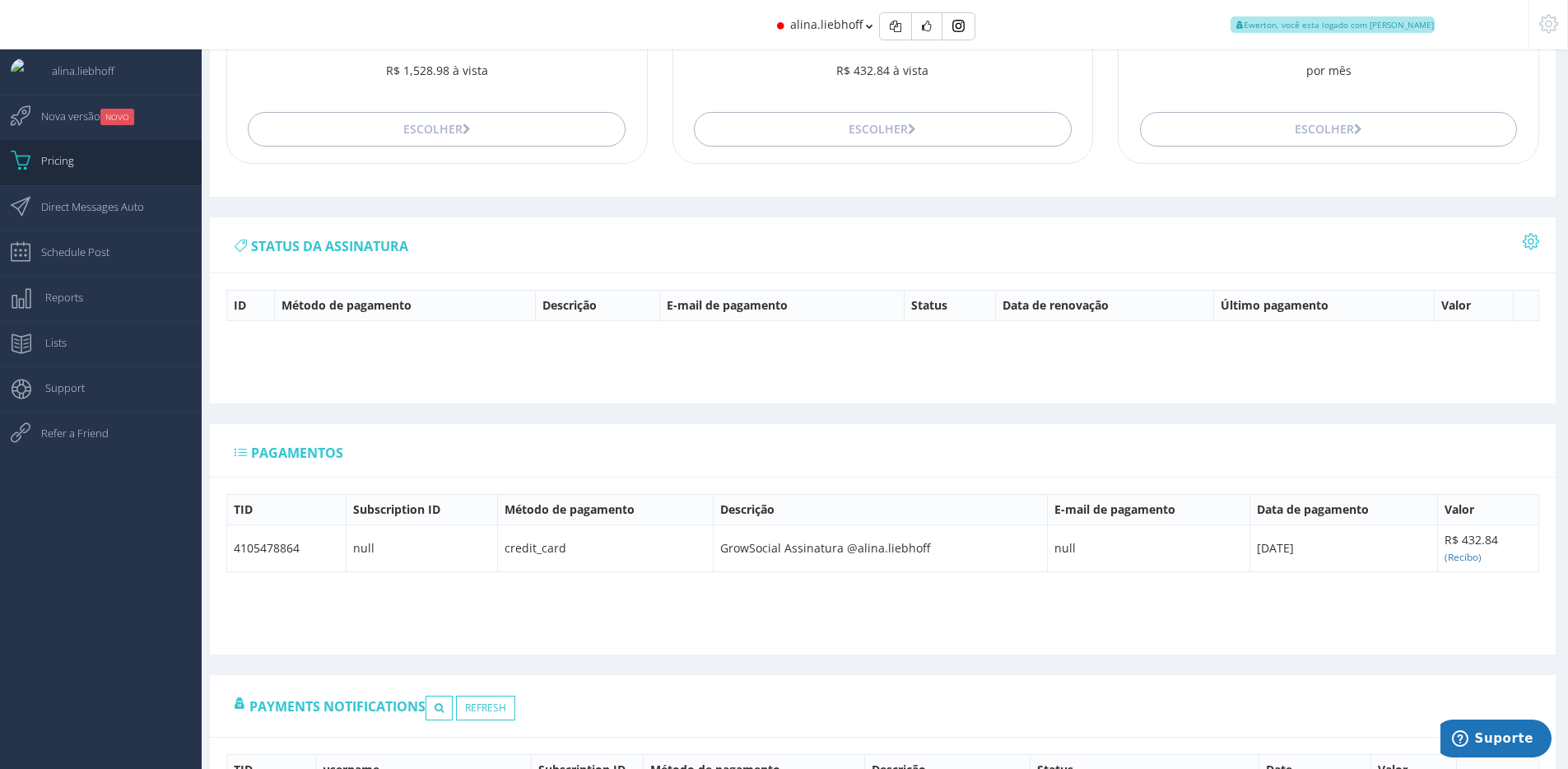
scroll to position [284, 0]
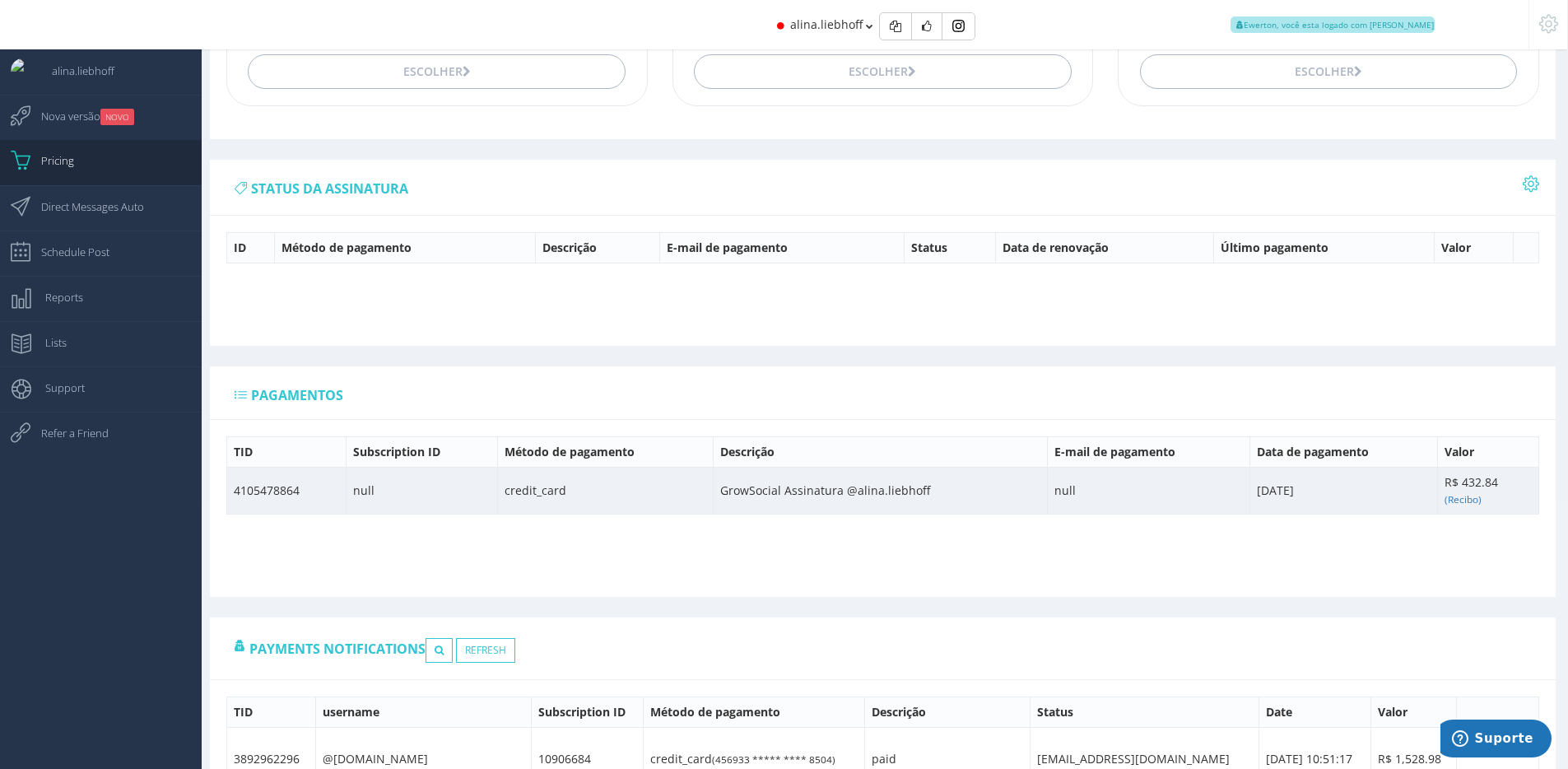
click at [255, 492] on td "4105478864" at bounding box center [287, 490] width 119 height 46
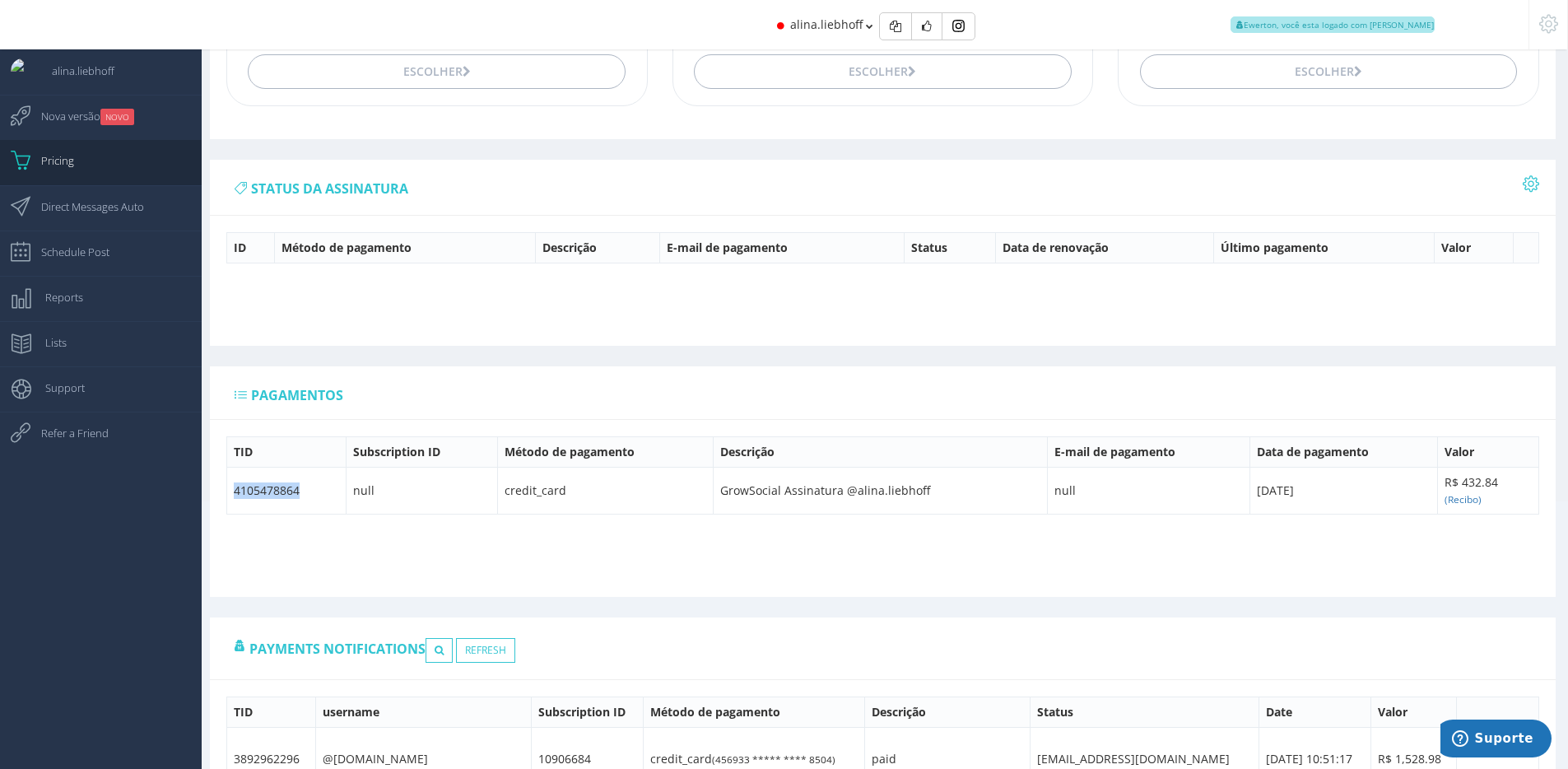
copy td "4105478864"
click at [129, 116] on small "NOVO" at bounding box center [117, 116] width 34 height 16
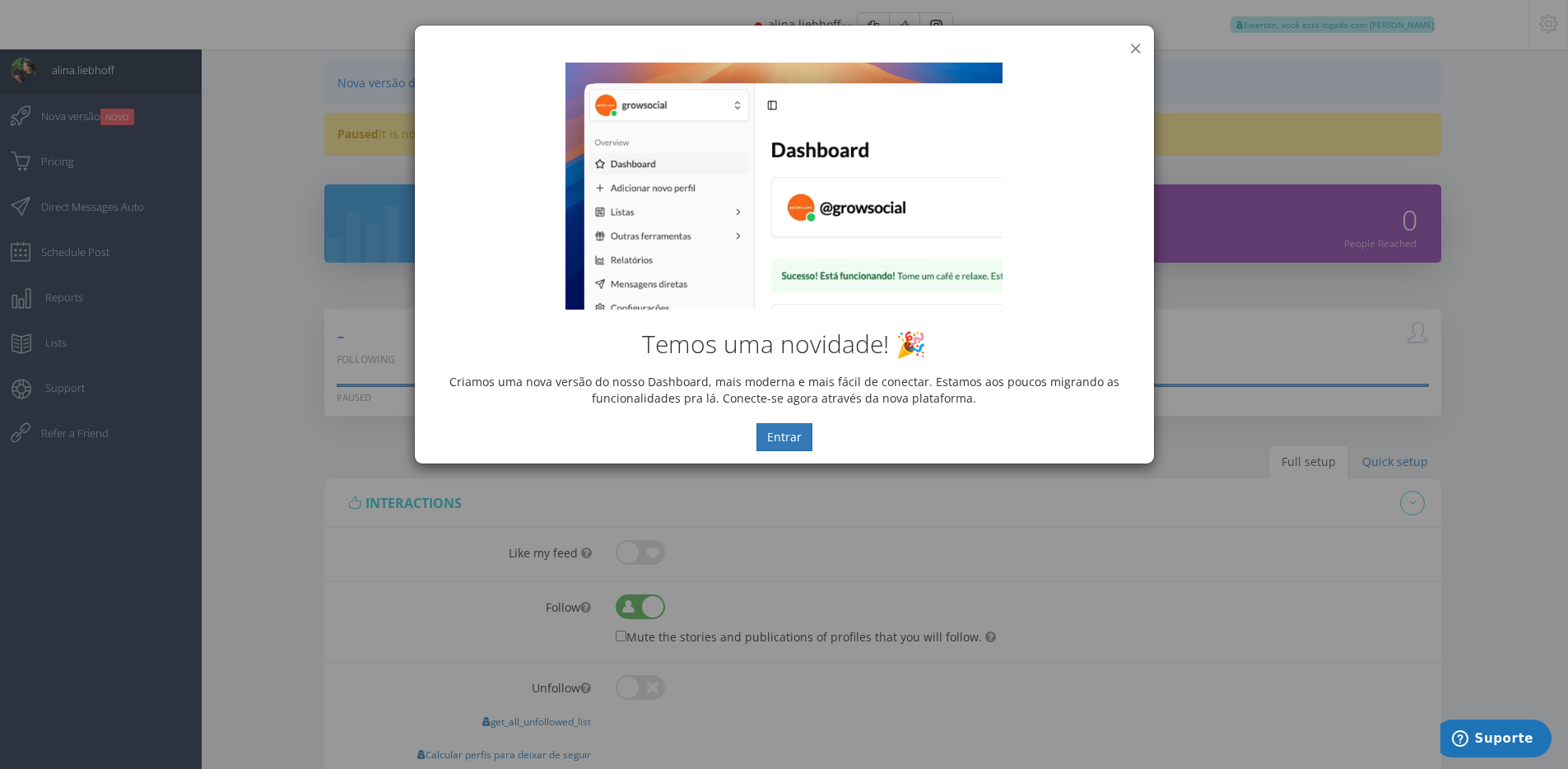
click at [1132, 46] on button "×" at bounding box center [1135, 47] width 13 height 22
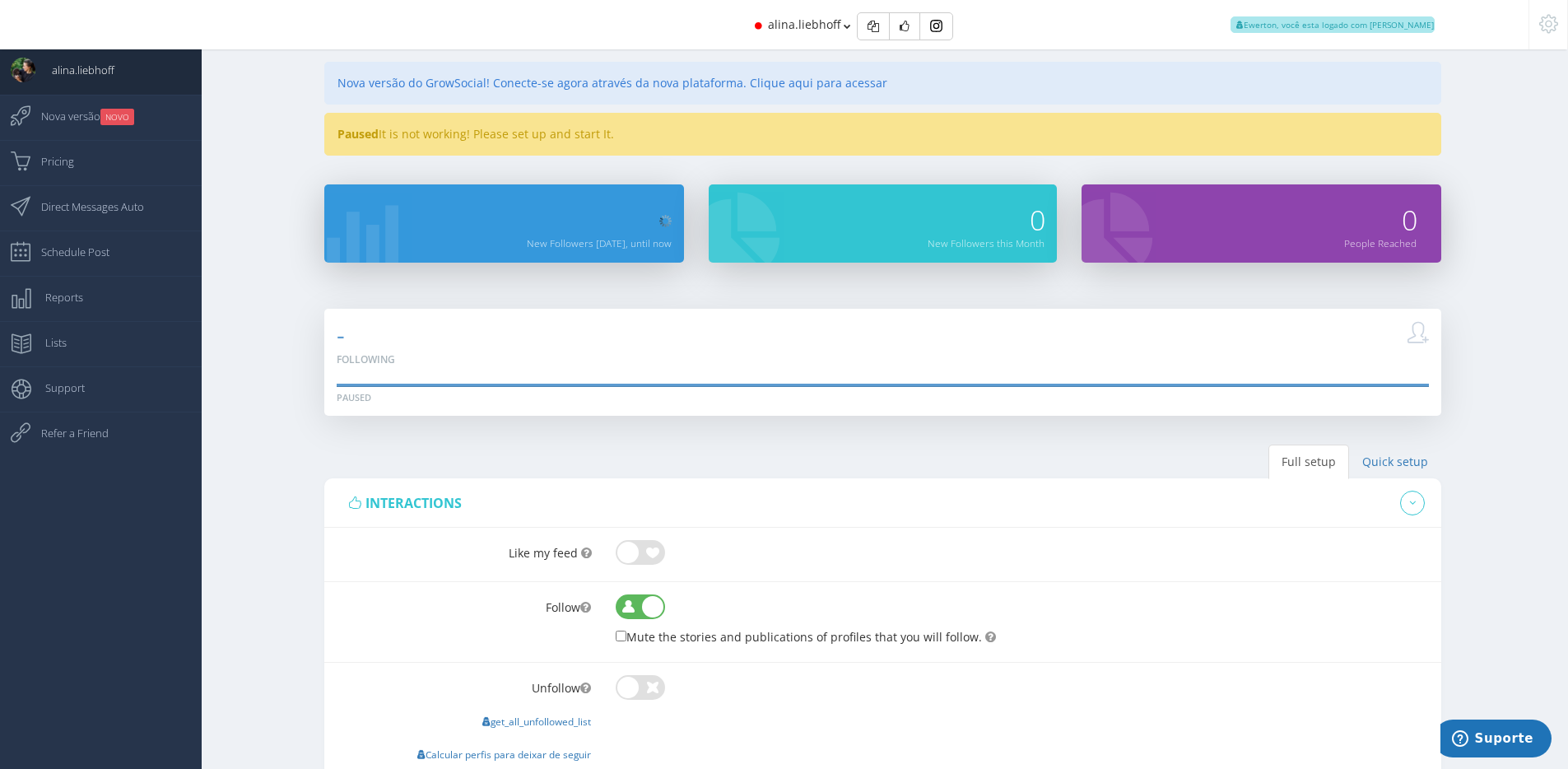
click at [681, 34] on div "alina.[PERSON_NAME], você esta logado com [PERSON_NAME]" at bounding box center [784, 24] width 1321 height 49
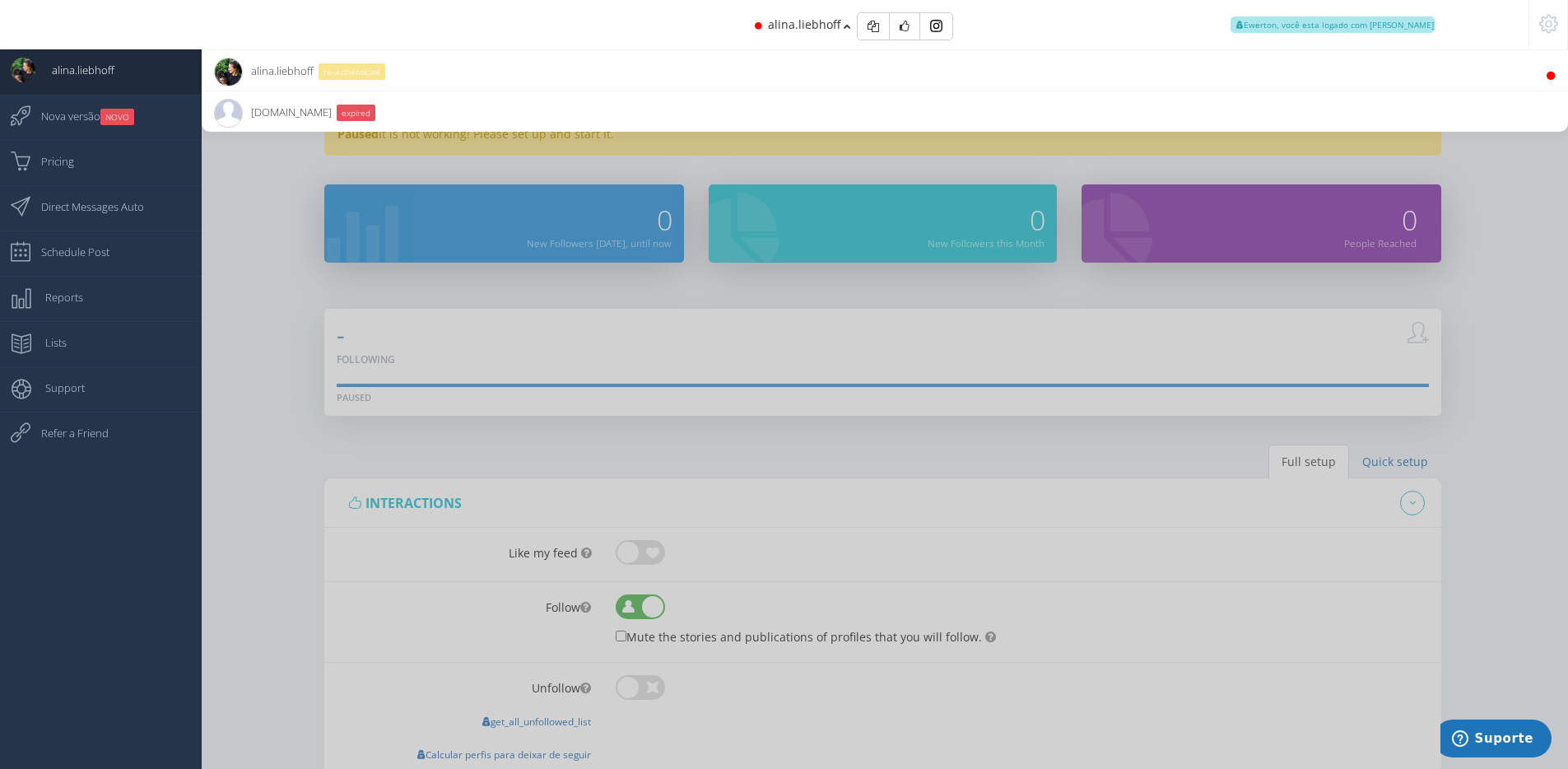
click at [610, 105] on li "jaegermeister.in 10.8K Followers expired" at bounding box center [884, 110] width 1367 height 41
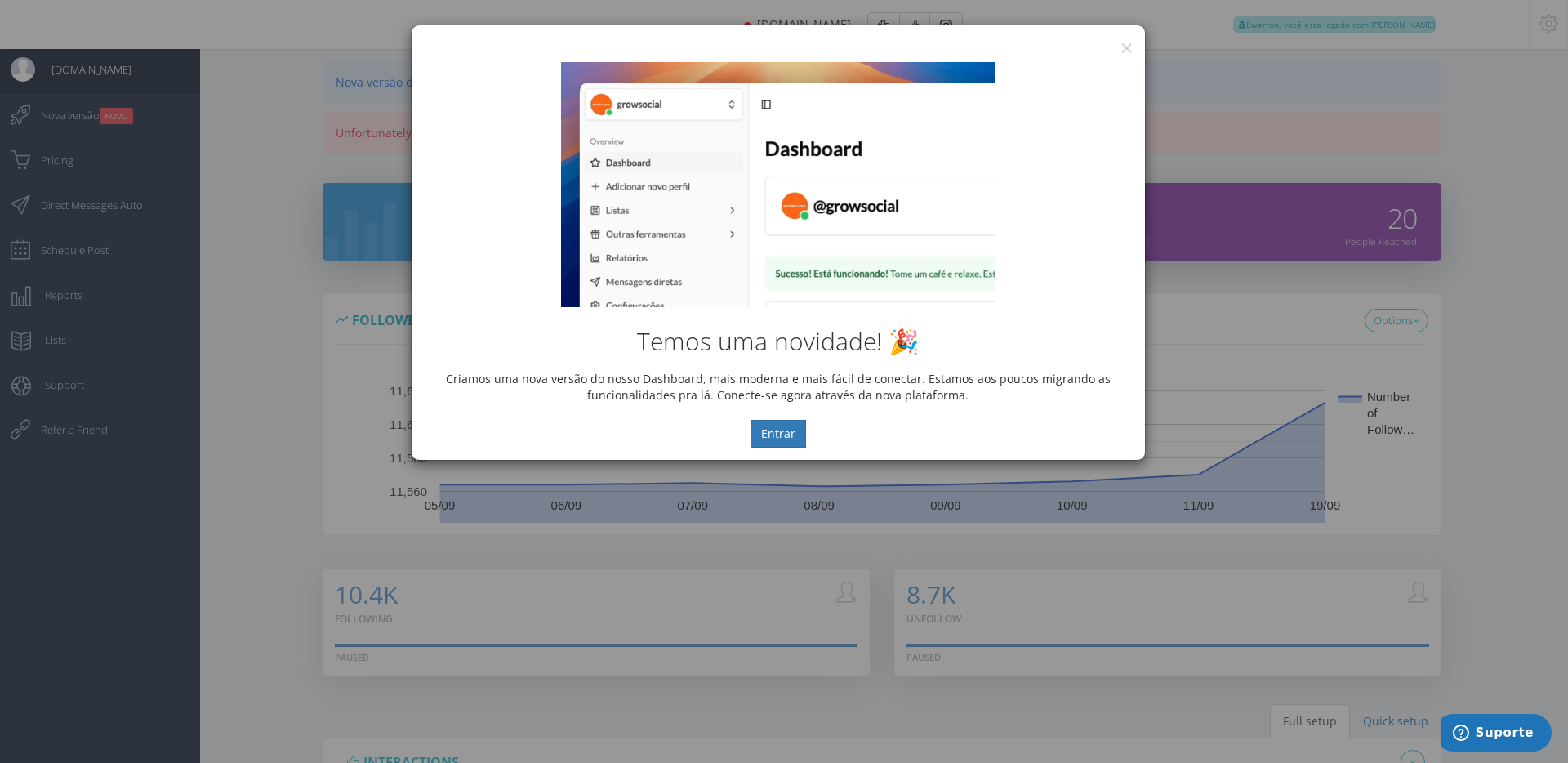
click at [1128, 55] on div "Temos uma novidade! 🎉 Criamos uma nova versão do nosso Dashboard, mais moderna …" at bounding box center [777, 255] width 733 height 410
click at [1127, 50] on div "Temos uma novidade! 🎉 Criamos uma nova versão do nosso Dashboard, mais moderna …" at bounding box center [777, 255] width 733 height 410
click at [1125, 50] on div "Temos uma novidade! 🎉 Criamos uma nova versão do nosso Dashboard, mais moderna …" at bounding box center [777, 255] width 733 height 410
click at [1128, 46] on button "×" at bounding box center [1126, 47] width 12 height 22
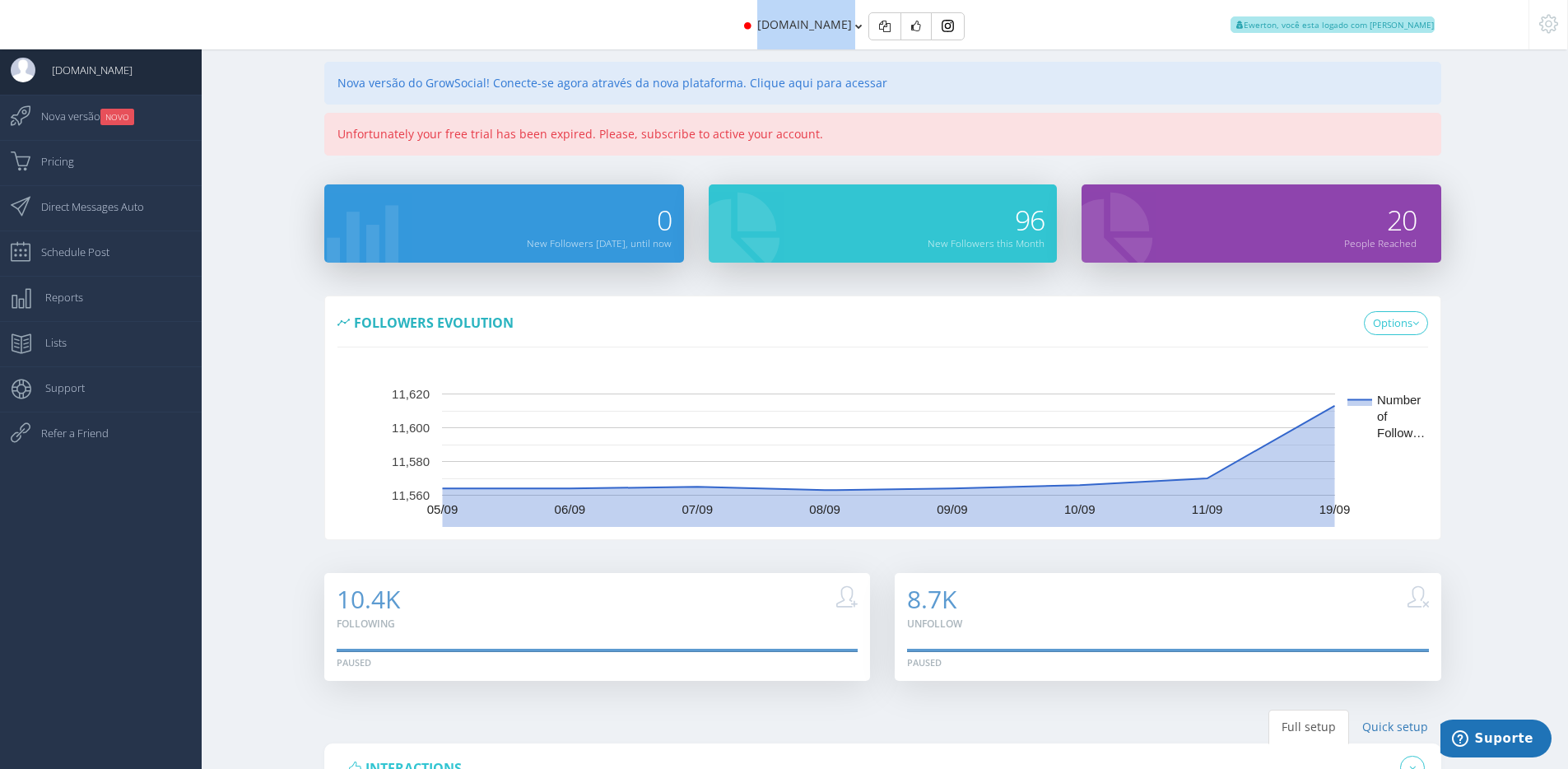
drag, startPoint x: 759, startPoint y: 31, endPoint x: 849, endPoint y: 35, distance: 90.1
click at [849, 35] on div "jaegermeister.in Ewerton, você esta logado com Suporte" at bounding box center [784, 24] width 1321 height 49
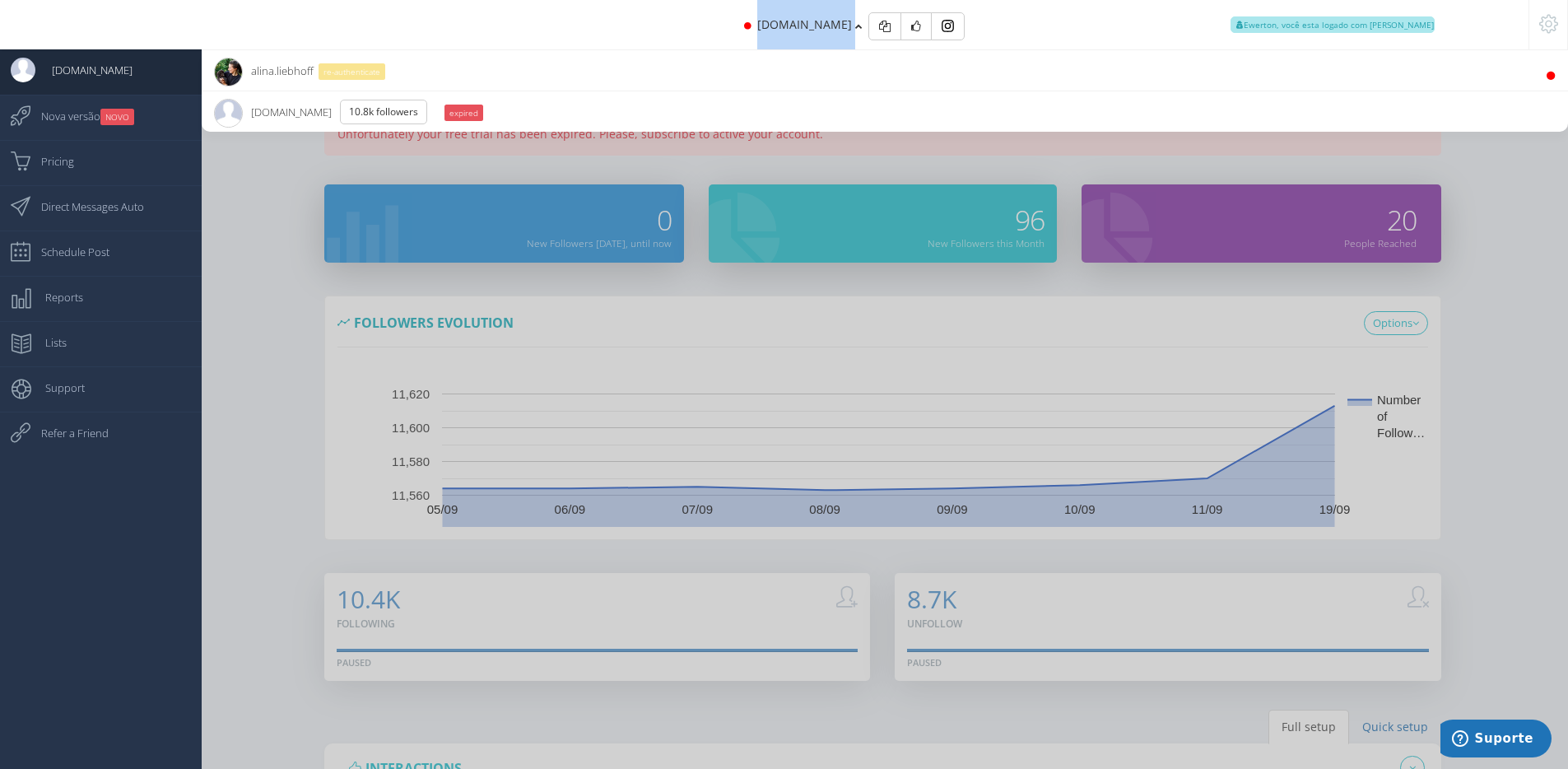
copy div "jaegermeister.in"
click at [1438, 184] on div at bounding box center [784, 384] width 1568 height 769
click at [1514, 204] on div at bounding box center [784, 384] width 1568 height 769
click at [1174, 112] on li "jaegermeister.in 10.8K Followers expired" at bounding box center [884, 110] width 1367 height 41
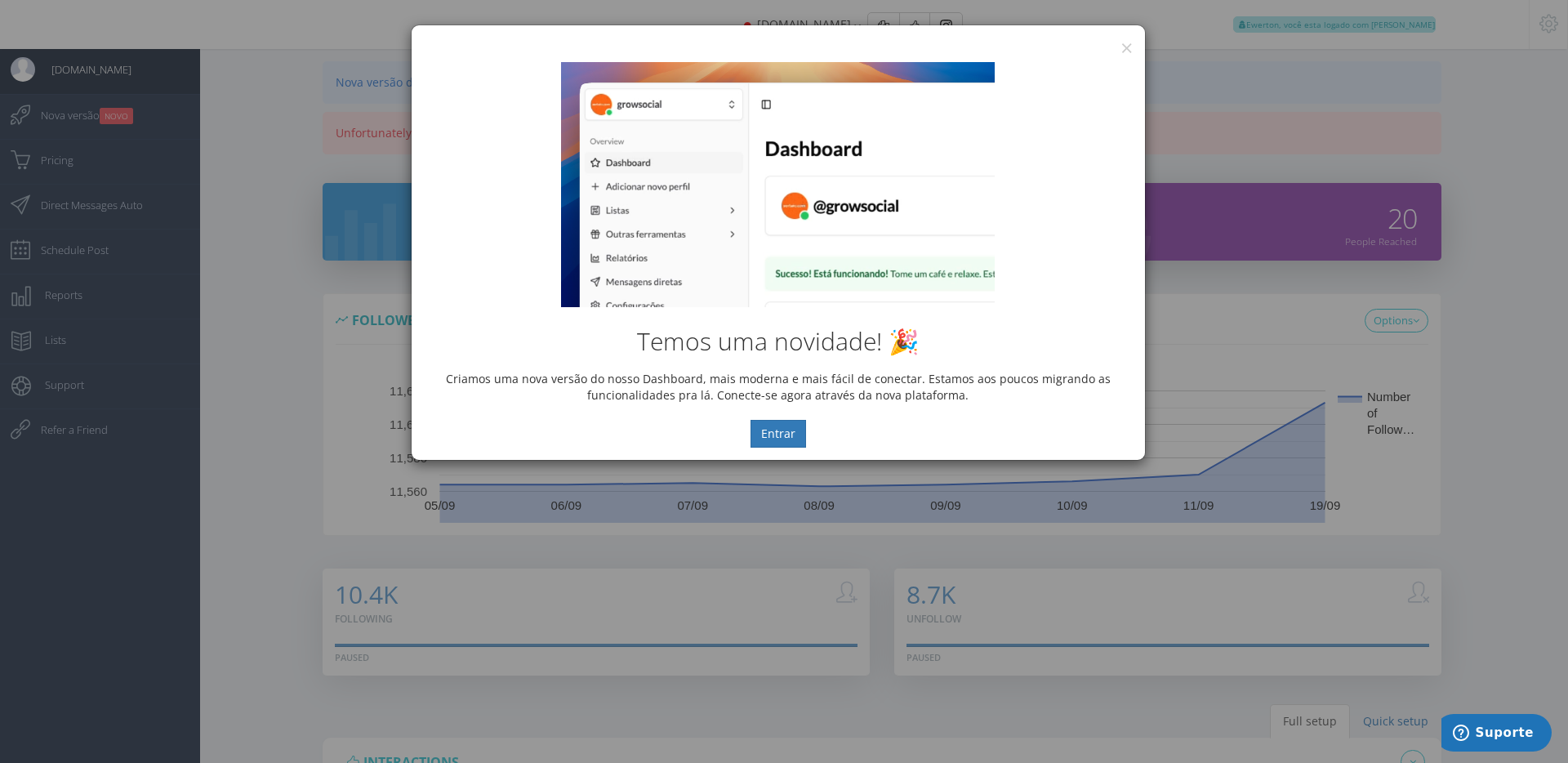
click at [1124, 52] on div "Temos uma novidade! 🎉 Criamos uma nova versão do nosso Dashboard, mais moderna …" at bounding box center [777, 255] width 733 height 410
click at [1124, 50] on div "Temos uma novidade! 🎉 Criamos uma nova versão do nosso Dashboard, mais moderna …" at bounding box center [777, 255] width 733 height 410
click at [1125, 45] on button "×" at bounding box center [1126, 47] width 12 height 22
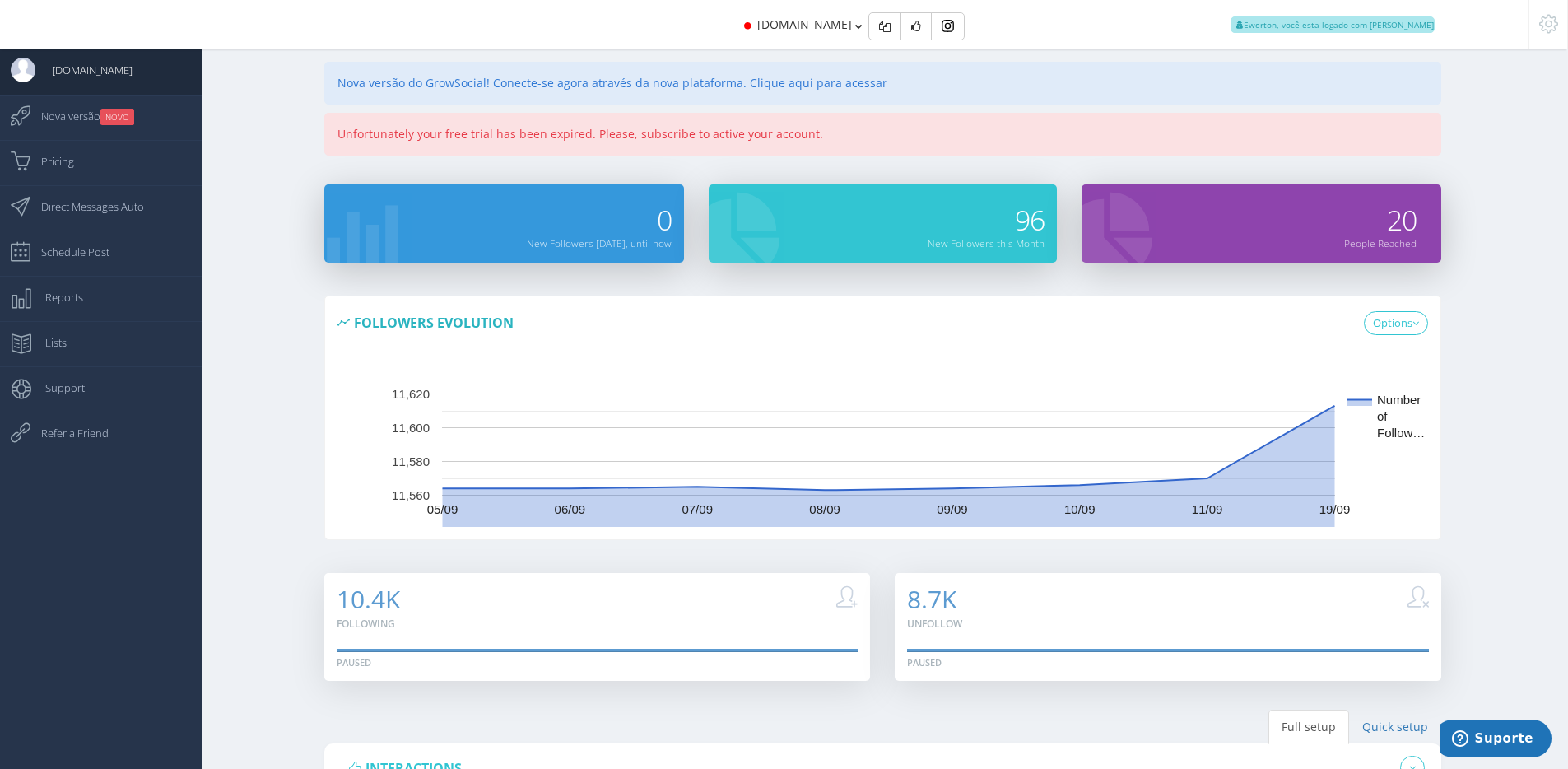
click at [1548, 27] on icon at bounding box center [1549, 24] width 19 height 12
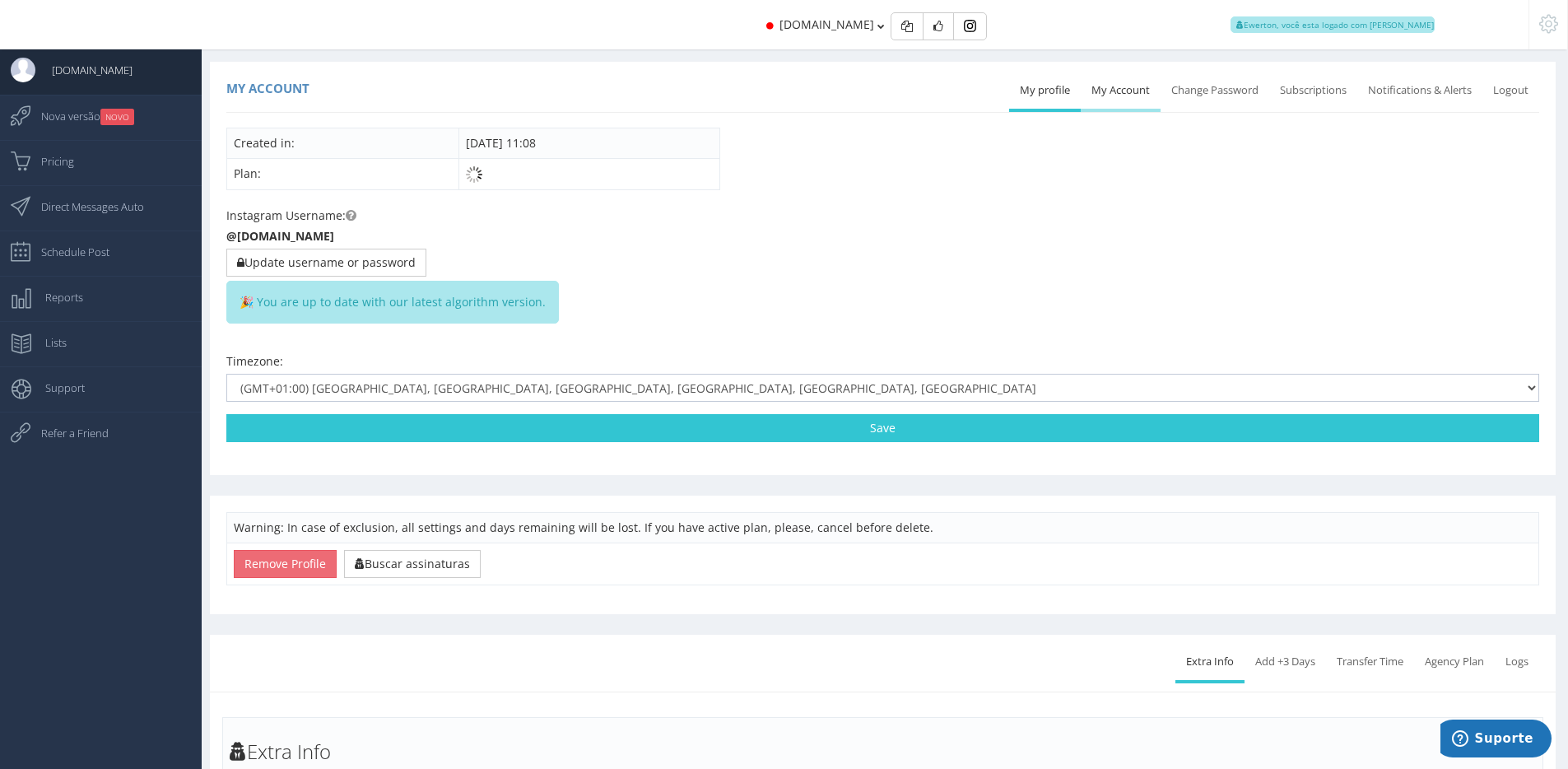
click at [1106, 93] on link "My Account" at bounding box center [1121, 90] width 79 height 36
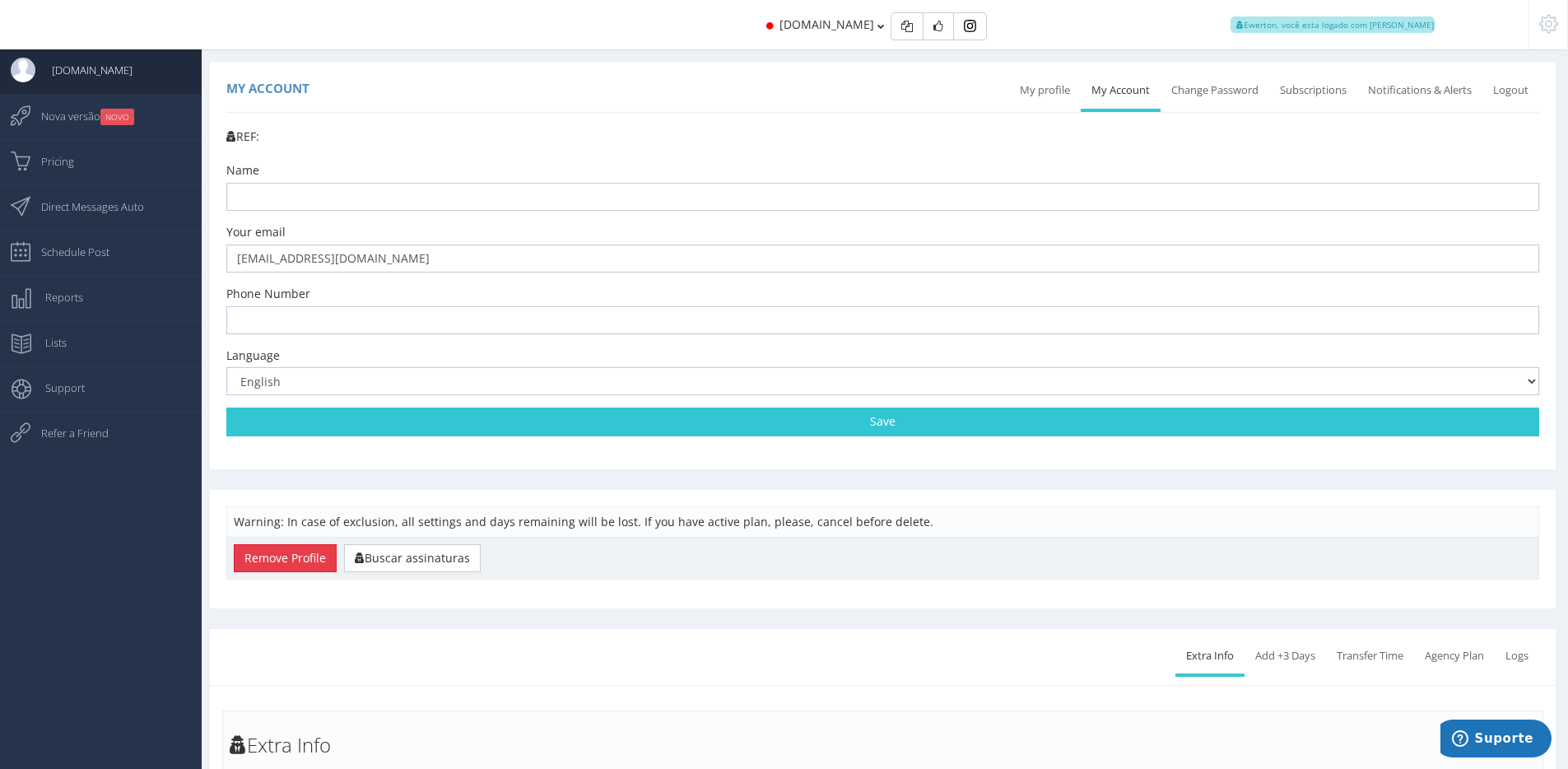
click at [305, 561] on button "Remove Profile" at bounding box center [285, 558] width 103 height 28
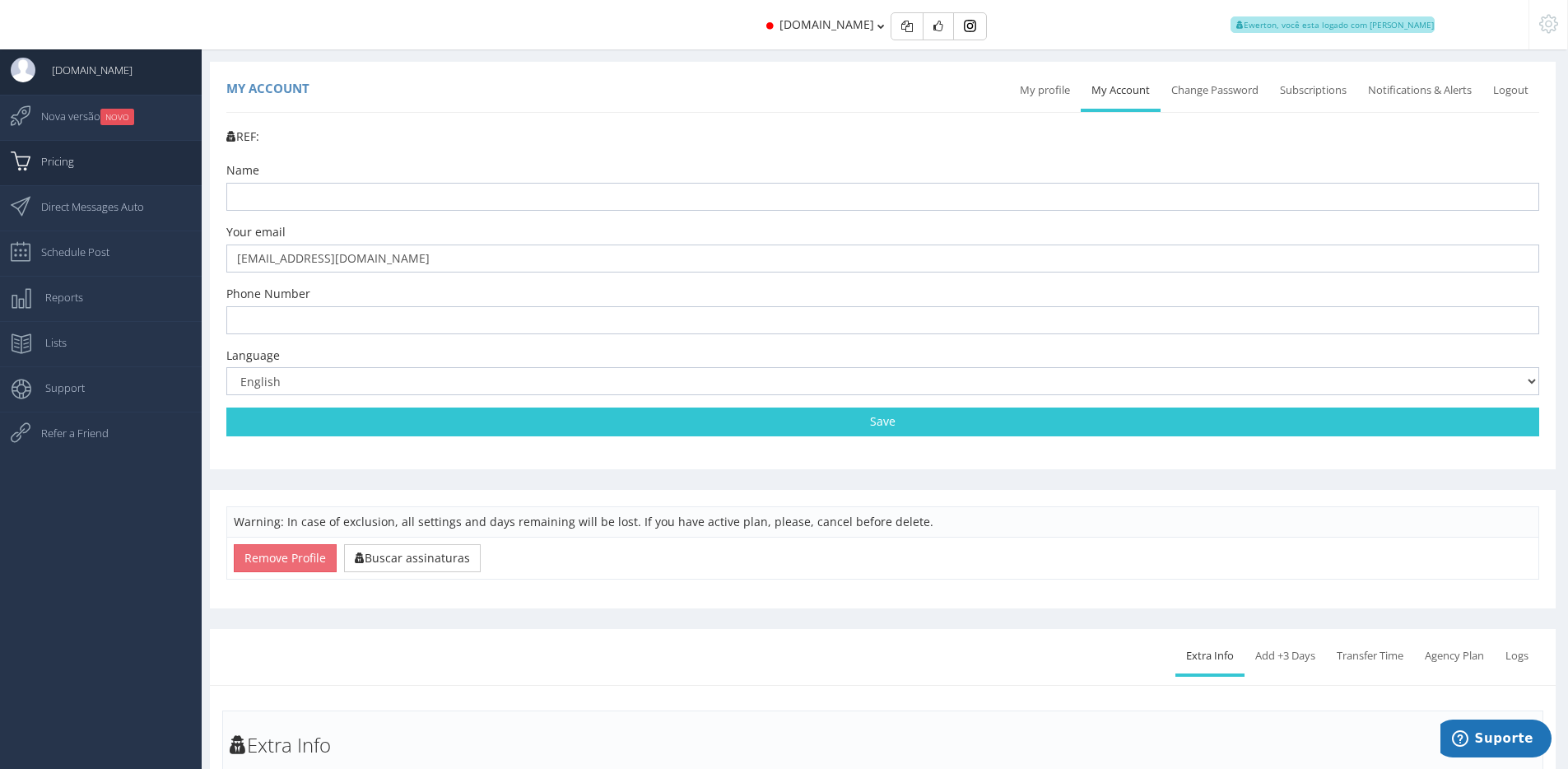
click at [104, 178] on link "Pricing" at bounding box center [101, 162] width 201 height 46
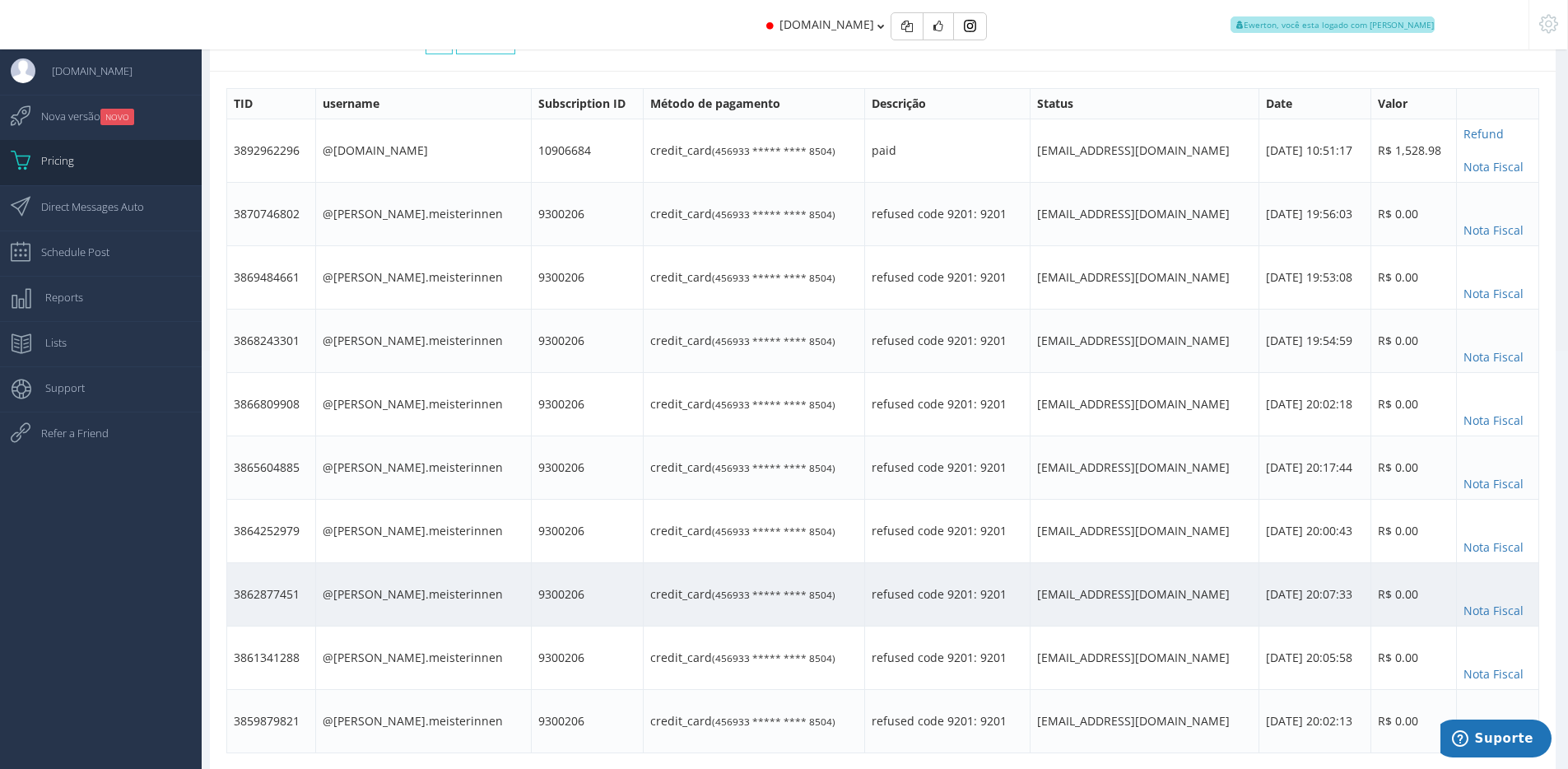
scroll to position [446, 0]
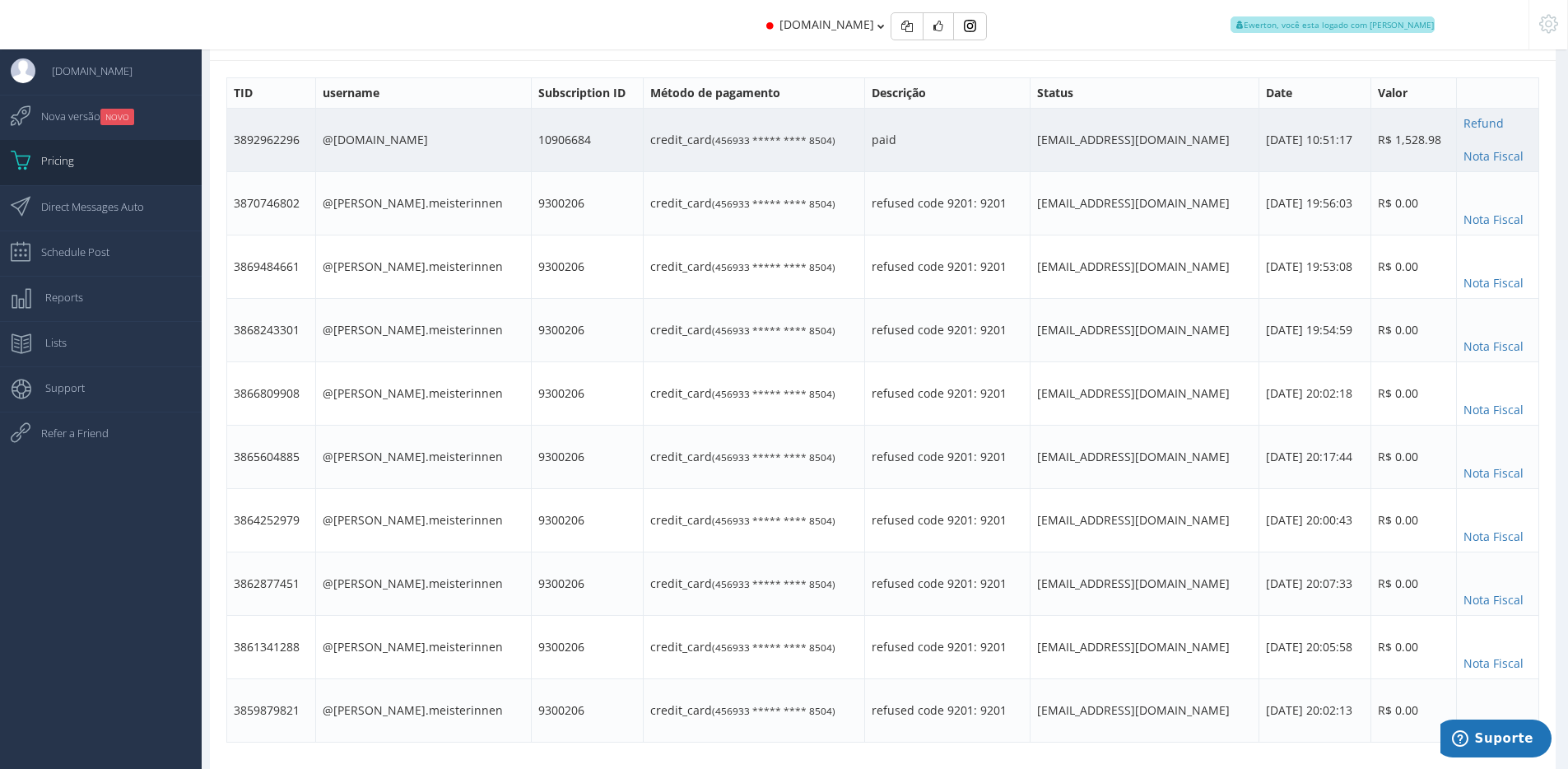
click at [270, 132] on td "3892962296" at bounding box center [272, 139] width 89 height 63
click at [271, 130] on td "3892962296" at bounding box center [272, 139] width 89 height 63
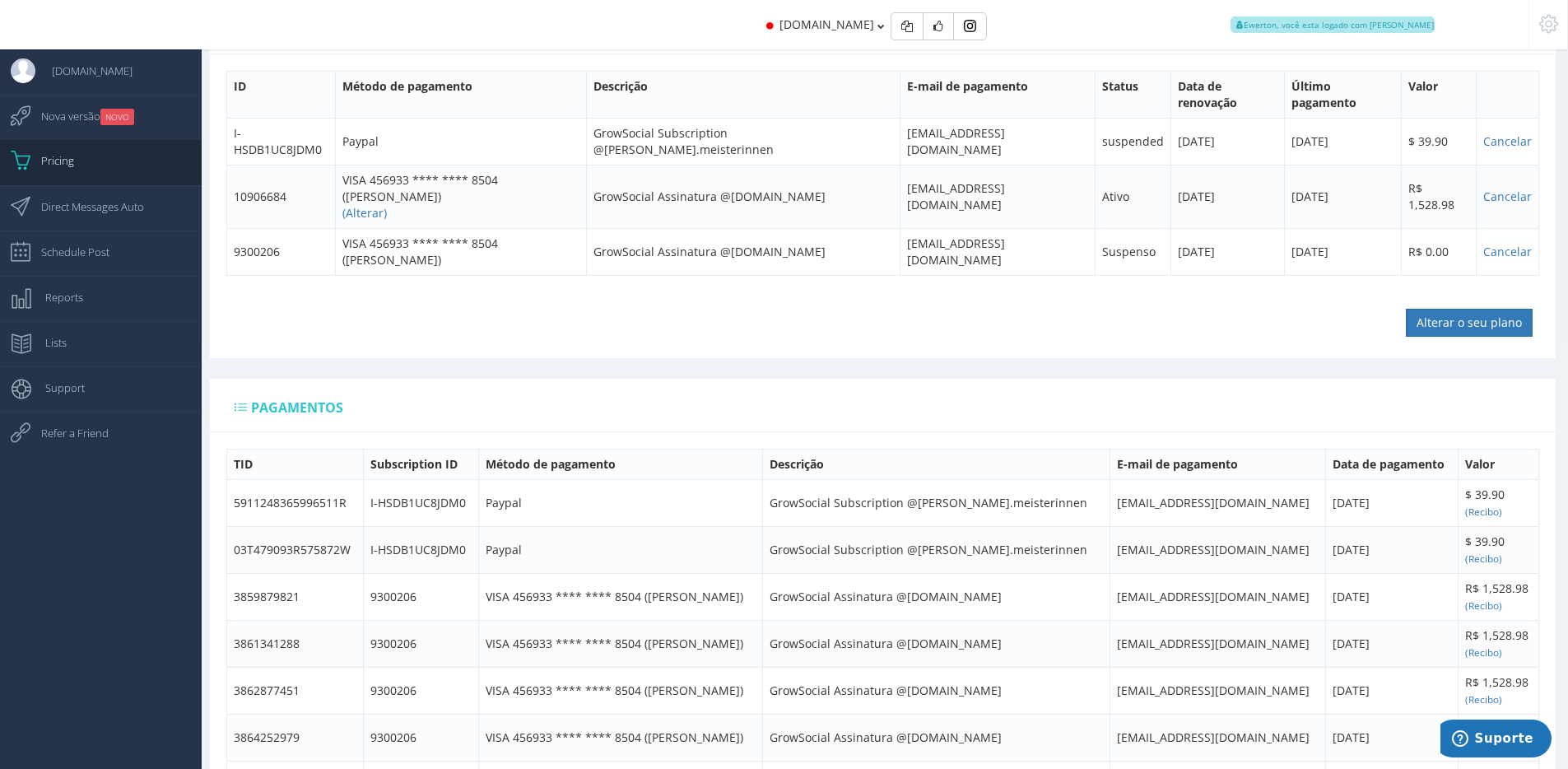
scroll to position [1526, 0]
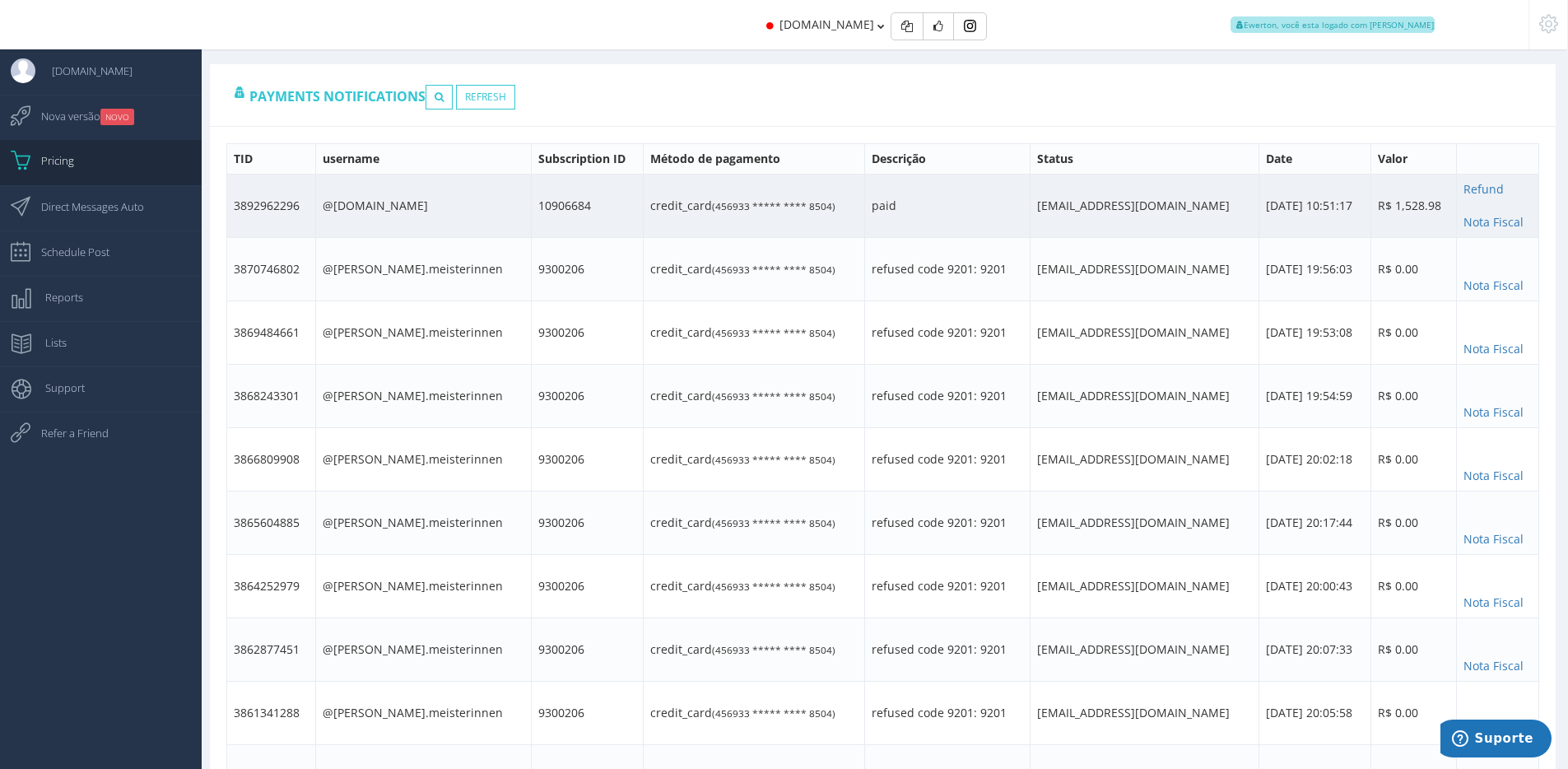
click at [269, 174] on td "3892962296" at bounding box center [272, 205] width 89 height 63
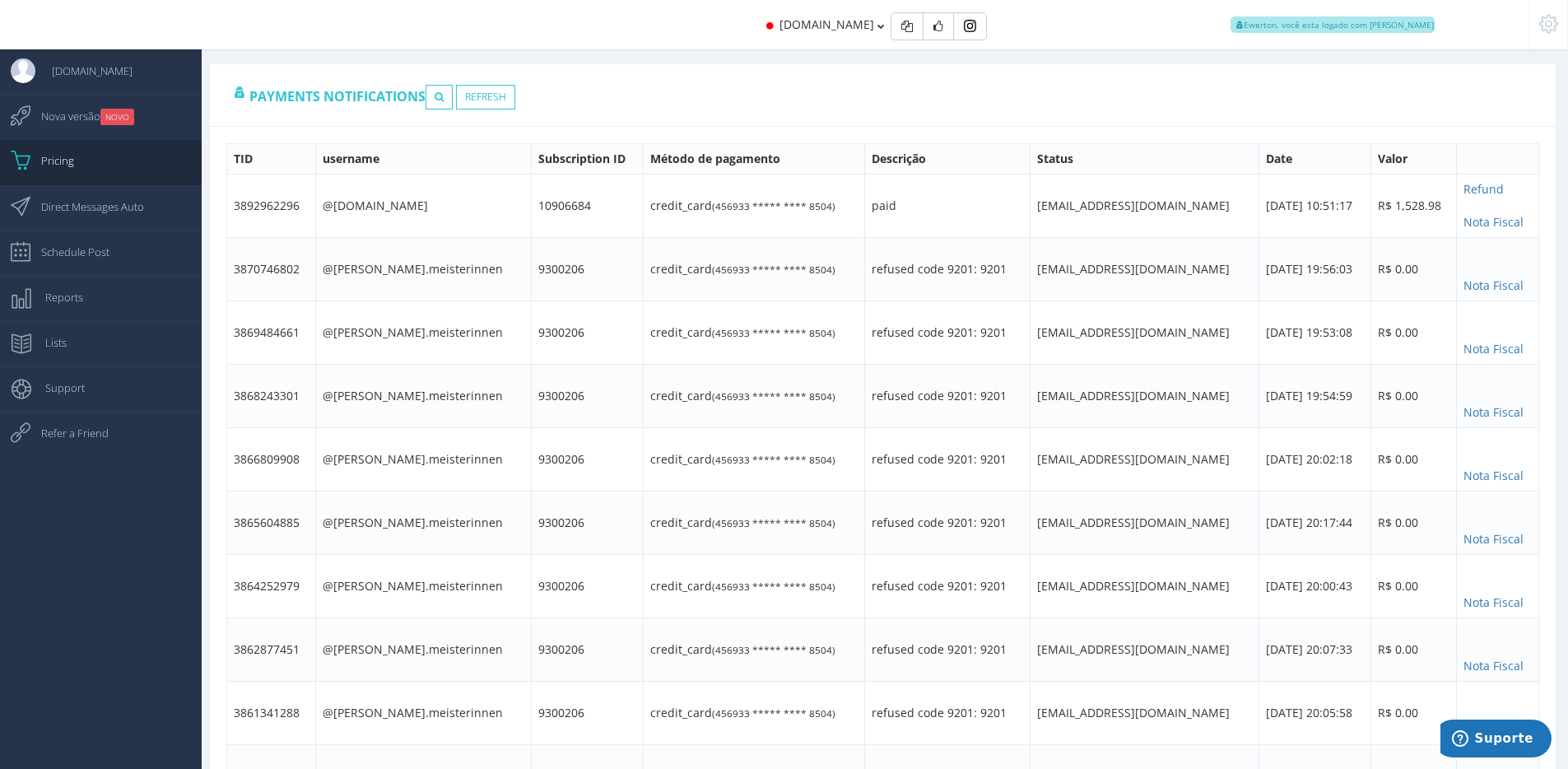
copy td "3892962296"
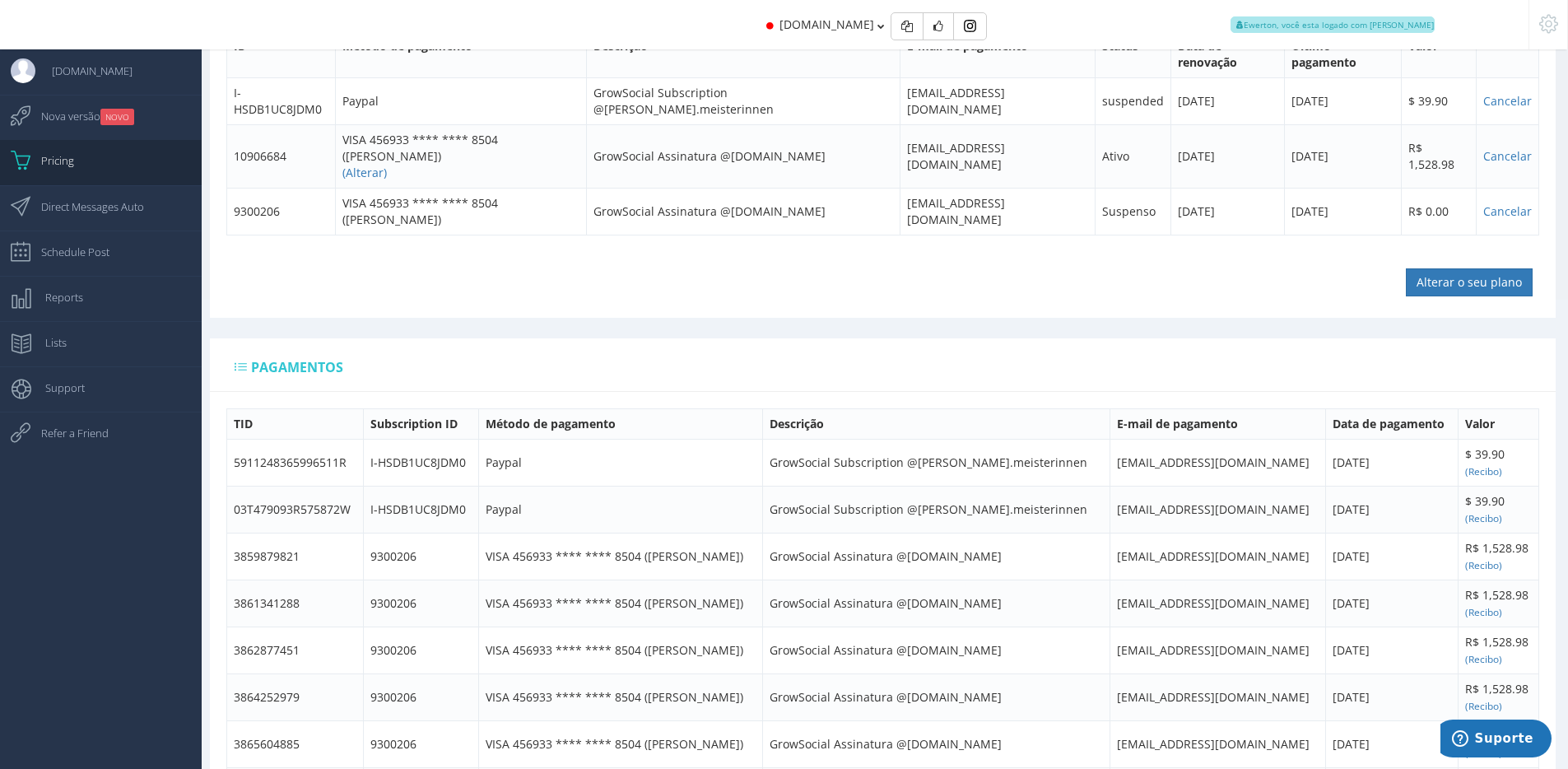
click at [1540, 27] on icon at bounding box center [1549, 24] width 19 height 12
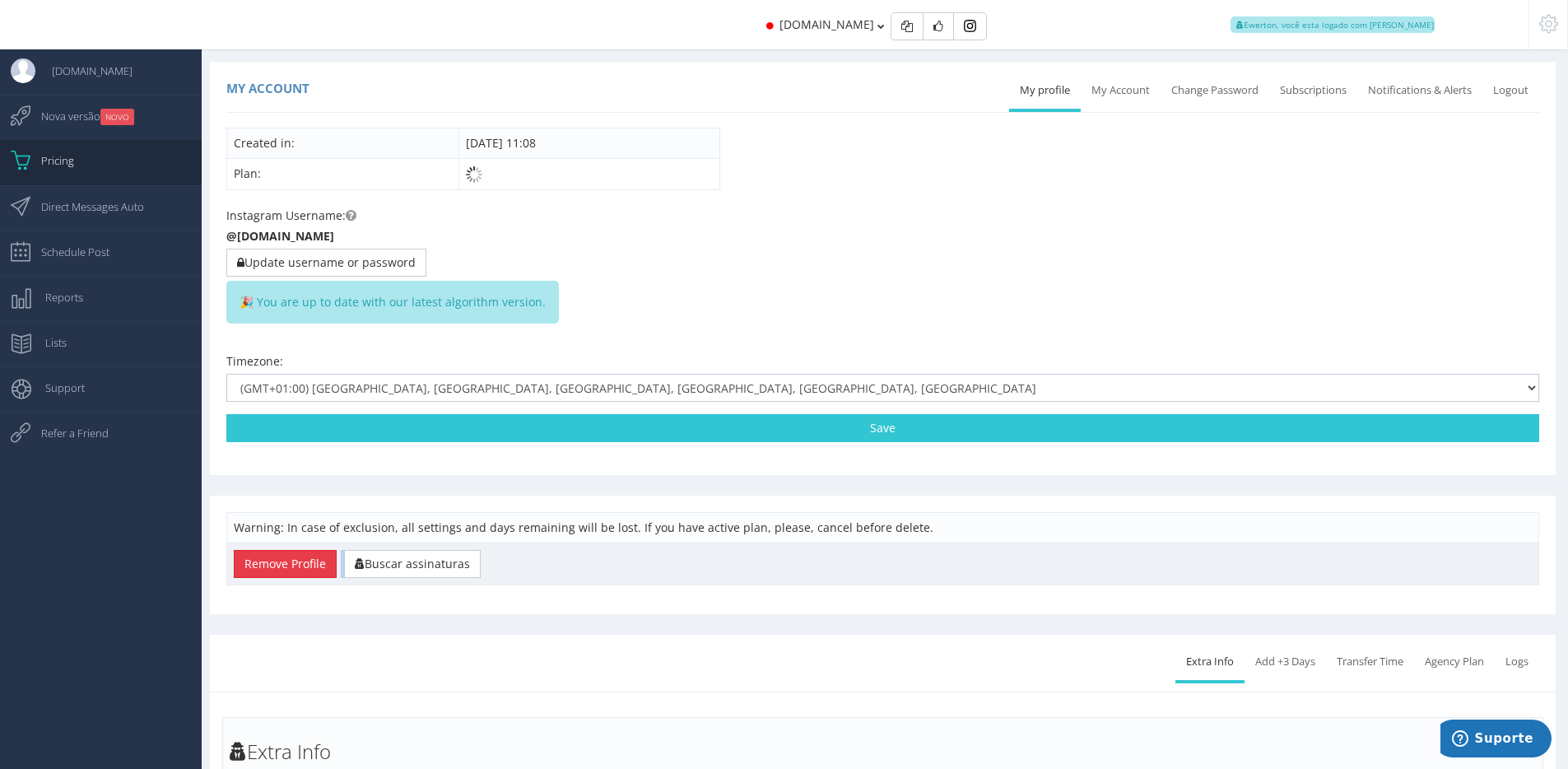
click at [283, 576] on td "Remove Profile Buscar assinaturas" at bounding box center [883, 564] width 1312 height 42
click at [287, 570] on tbody "Warning: In case of exclusion, all settings and days remaining will be lost. If…" at bounding box center [883, 548] width 1312 height 73
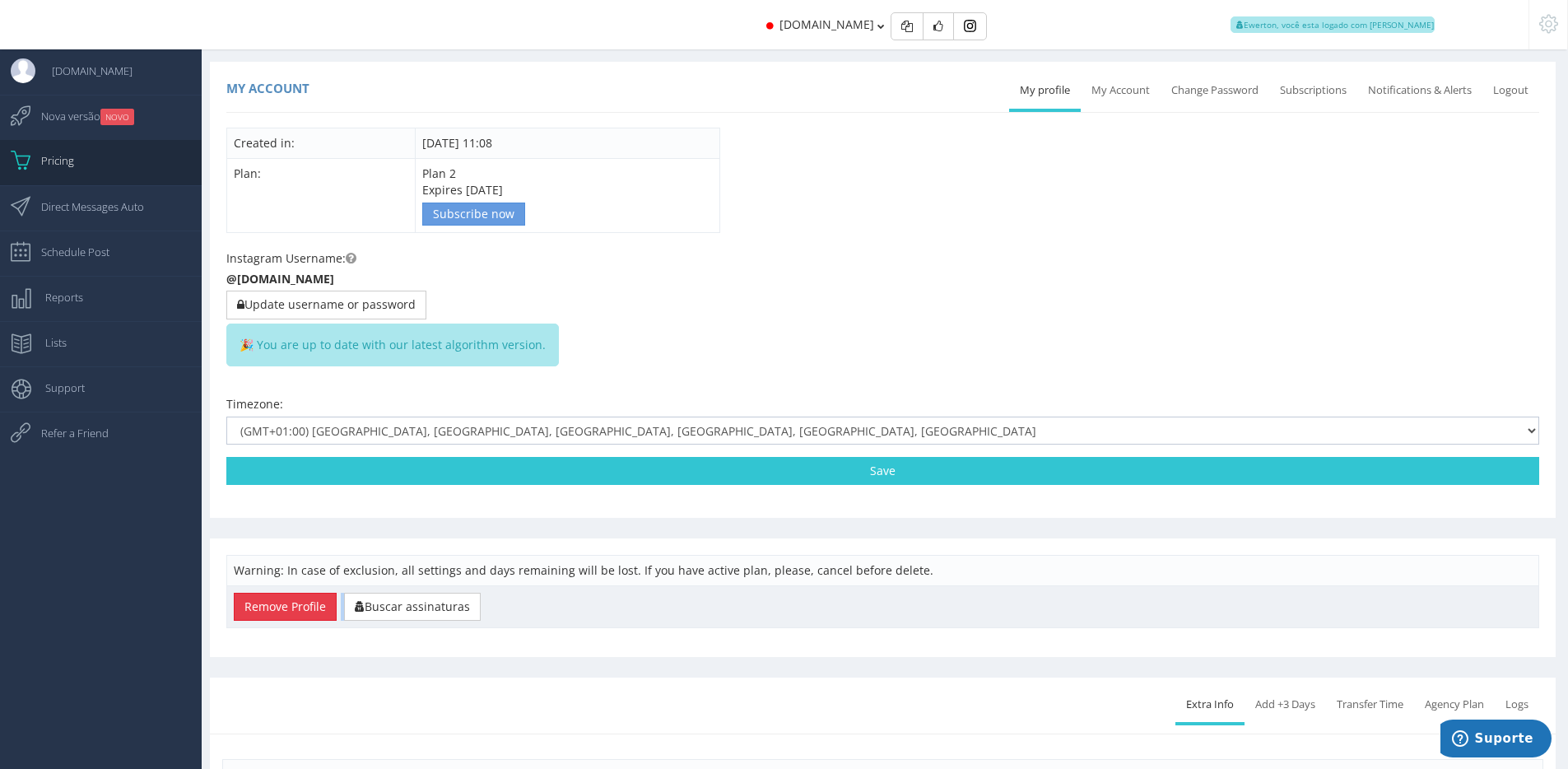
click at [281, 604] on button "Remove Profile" at bounding box center [285, 606] width 103 height 28
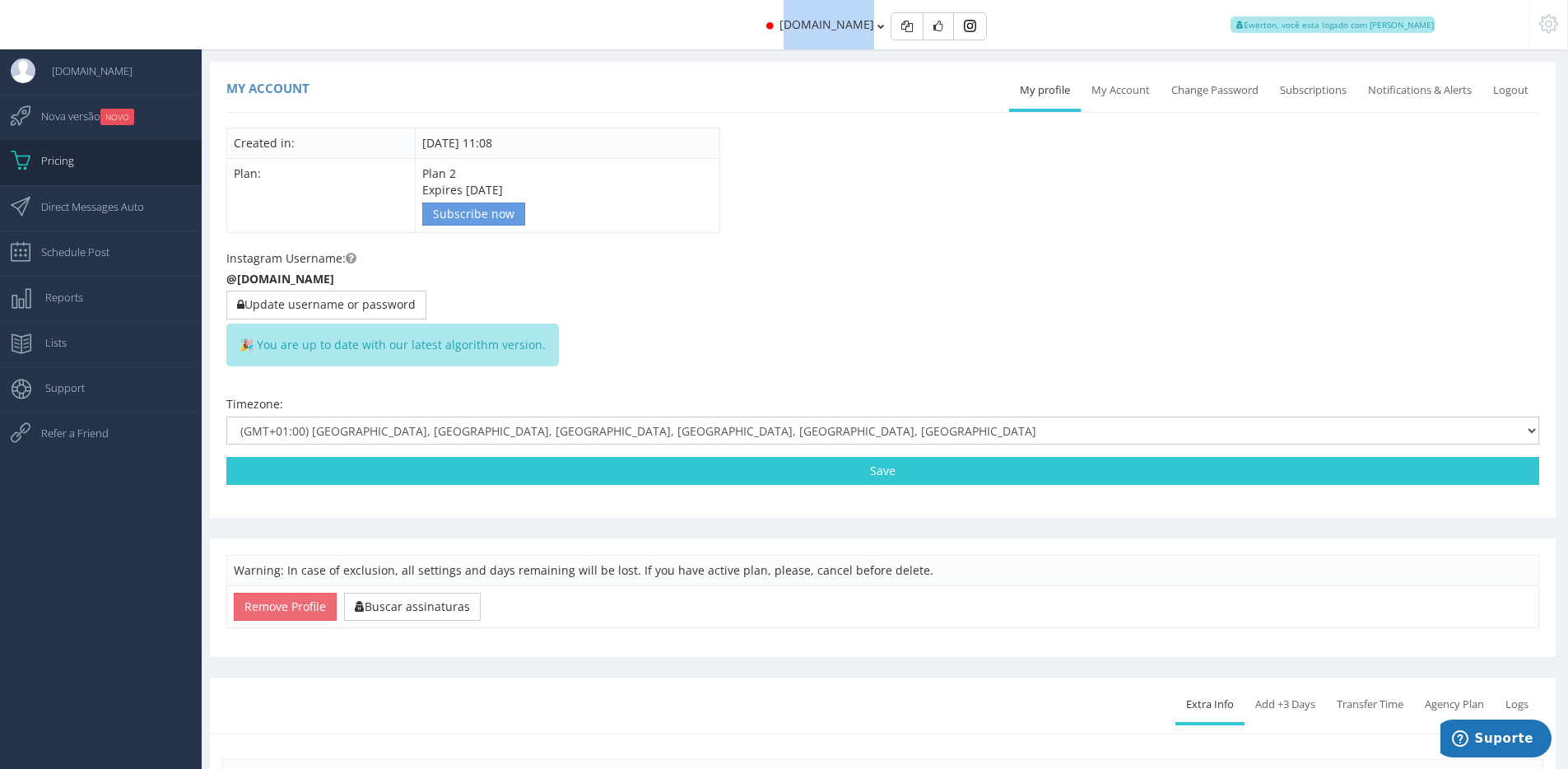
drag, startPoint x: 871, startPoint y: 32, endPoint x: 785, endPoint y: 33, distance: 86.0
click at [785, 33] on div "jaegermeister.in Ewerton, você esta logado com Suporte" at bounding box center [784, 24] width 1410 height 49
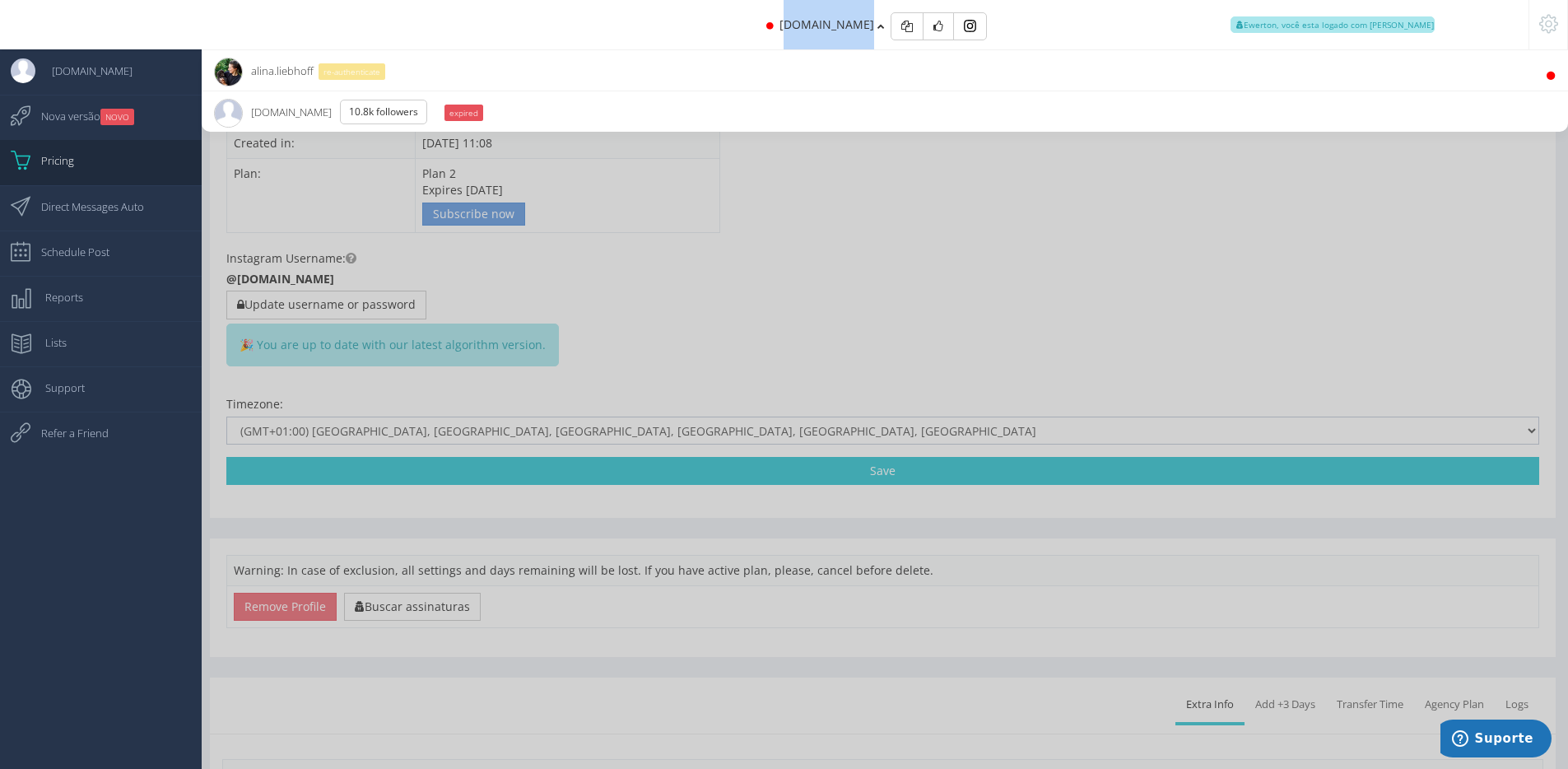
copy span "aegermeister.in"
click at [721, 329] on div at bounding box center [784, 384] width 1568 height 769
click at [347, 525] on div at bounding box center [784, 384] width 1568 height 769
click at [699, 110] on li "jaegermeister.in 10.8K Followers expired" at bounding box center [884, 110] width 1367 height 41
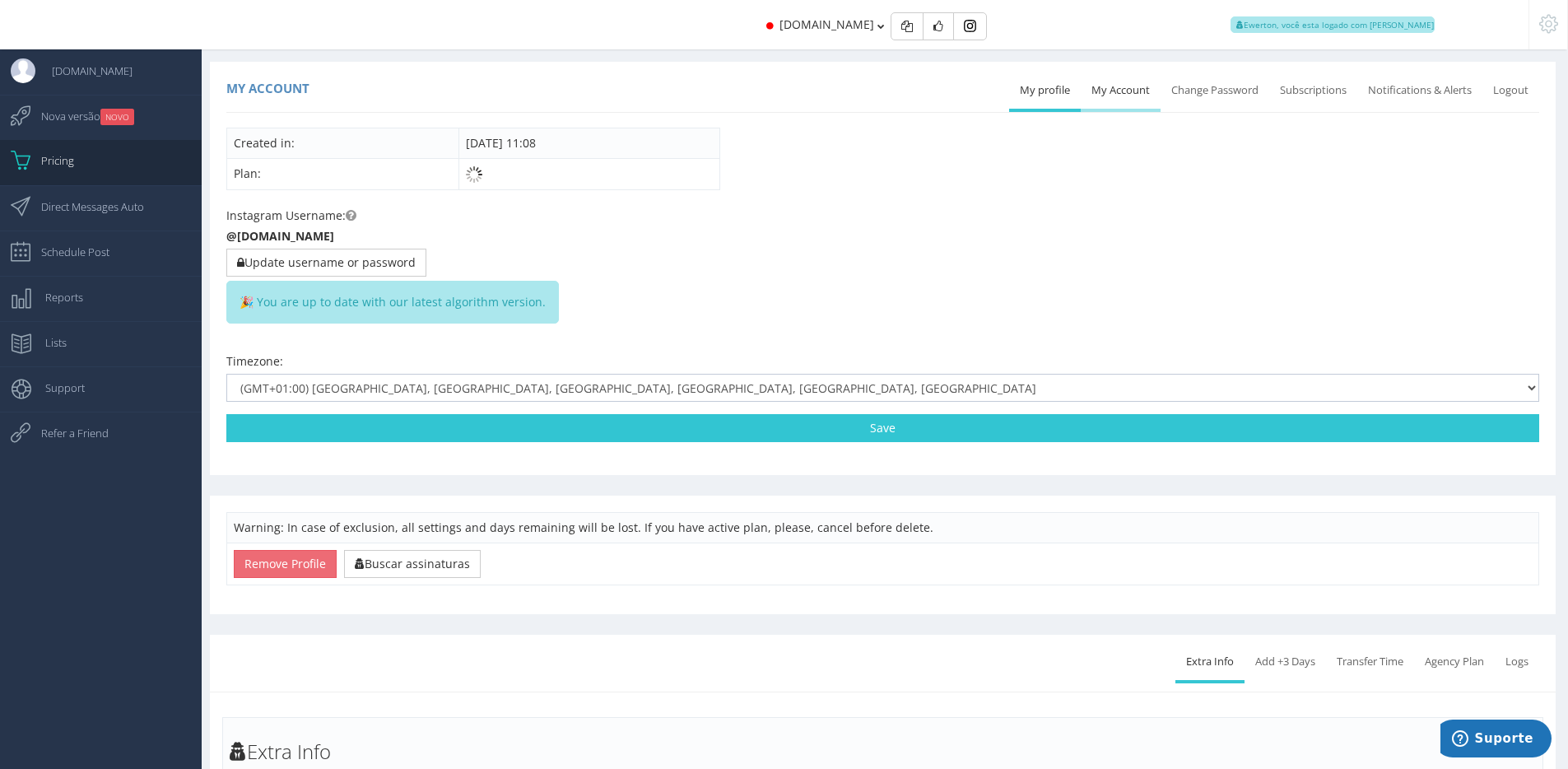
click at [1134, 79] on link "My Account" at bounding box center [1121, 90] width 79 height 36
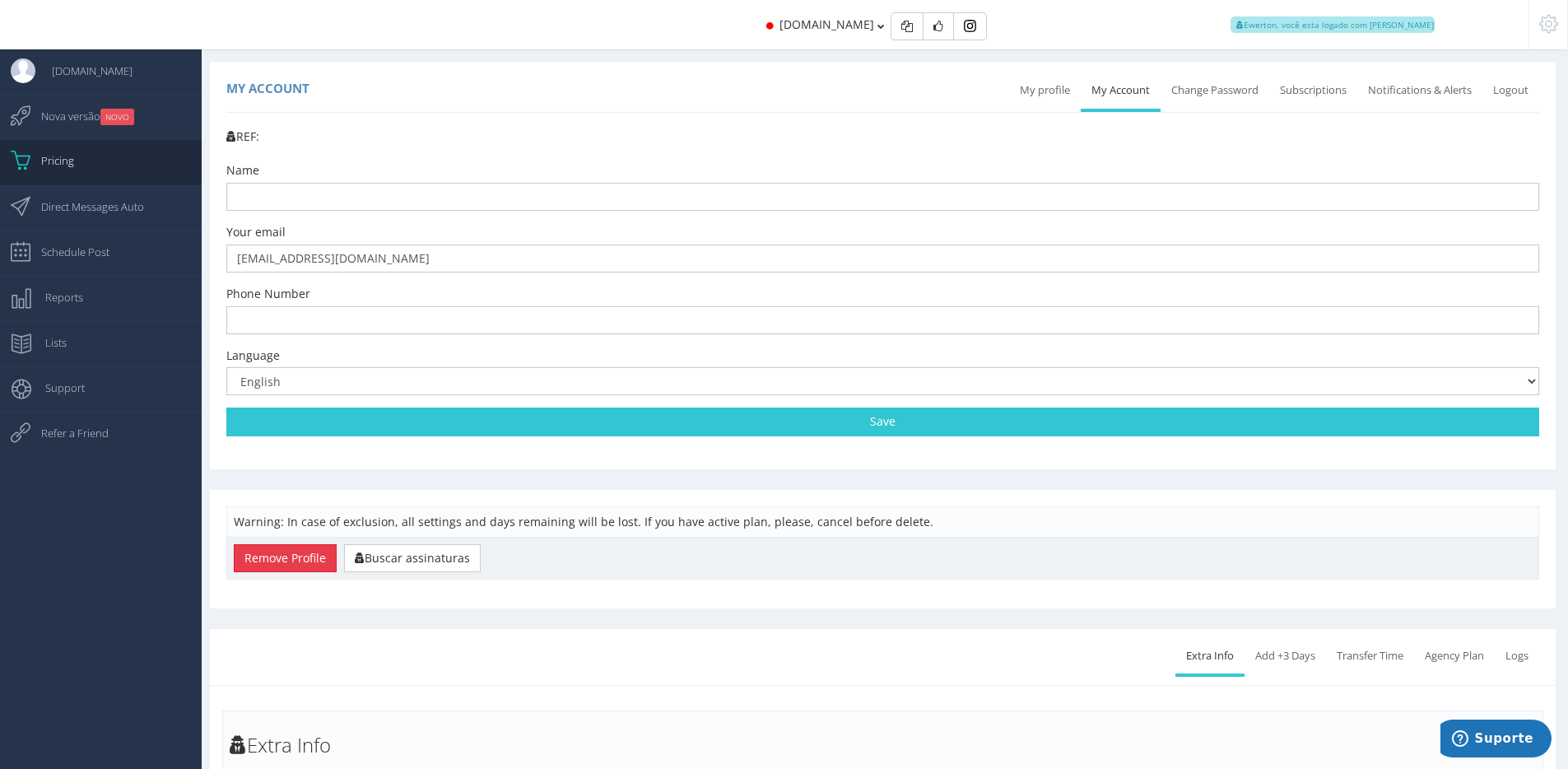
click at [311, 552] on button "Remove Profile" at bounding box center [285, 558] width 103 height 28
click at [290, 556] on button "Remove Profile" at bounding box center [285, 558] width 103 height 28
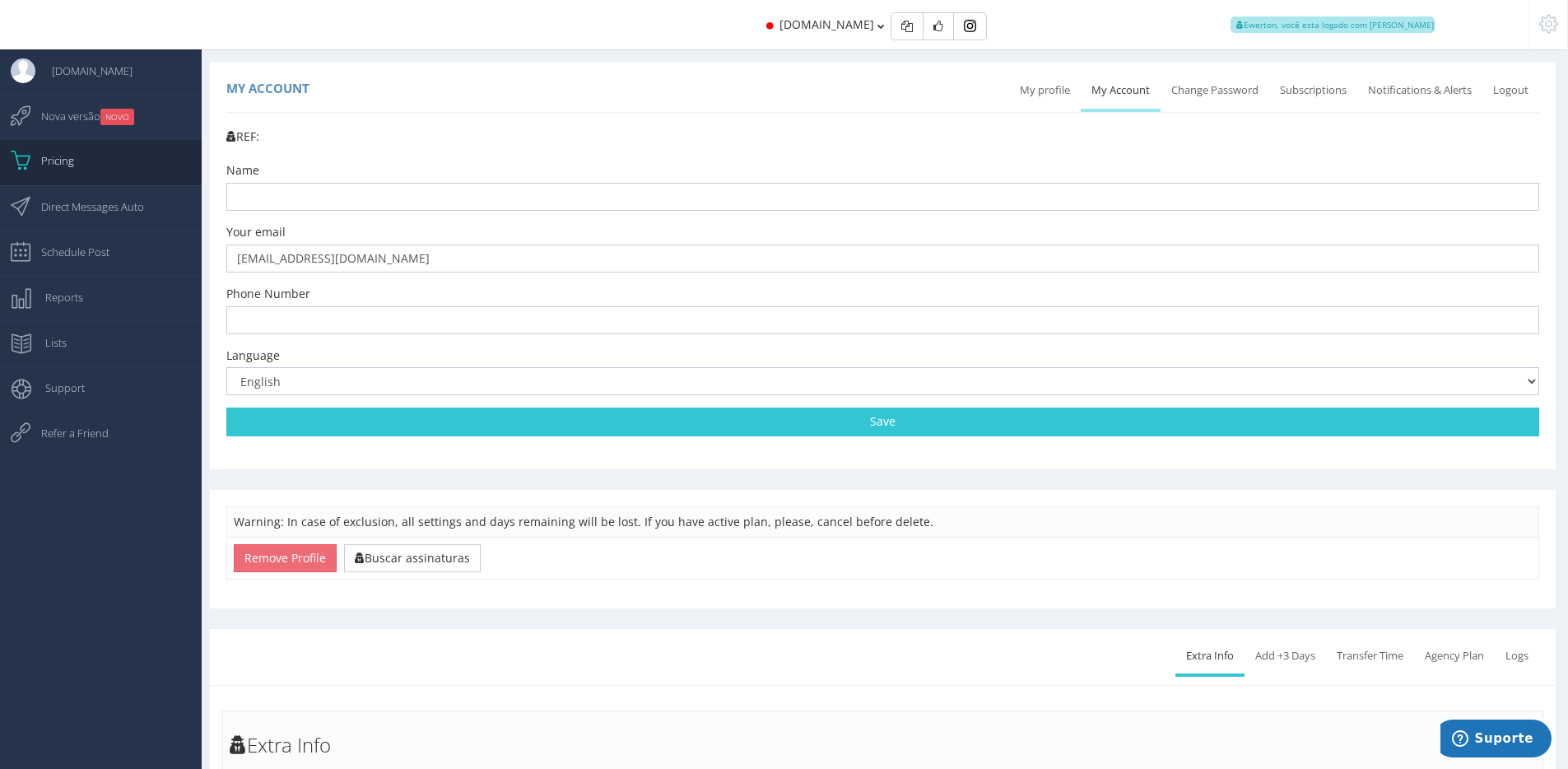
click at [1100, 87] on link "My Account" at bounding box center [1121, 90] width 79 height 36
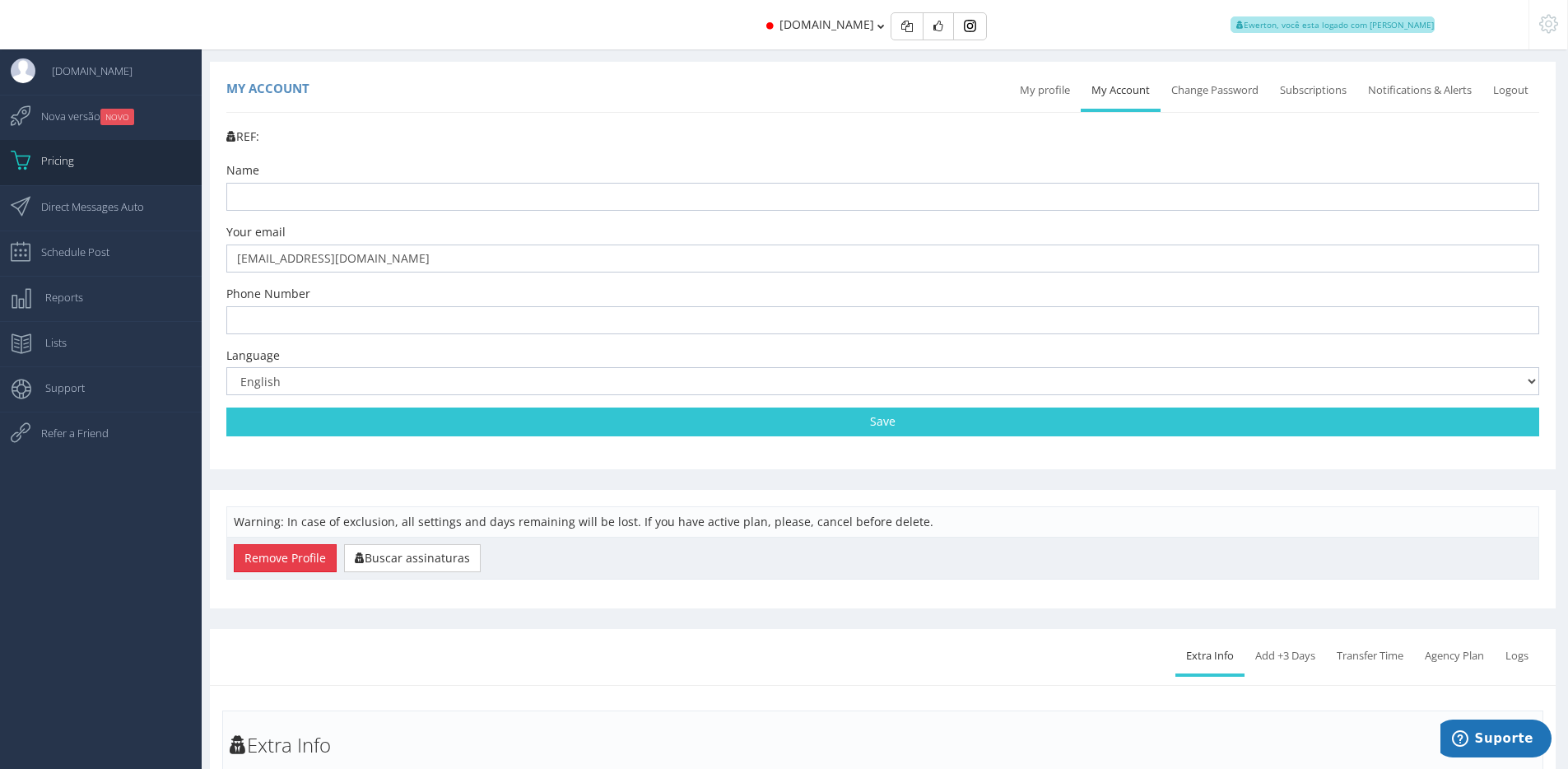
click at [259, 555] on button "Remove Profile" at bounding box center [285, 558] width 103 height 28
